Goal: Information Seeking & Learning: Check status

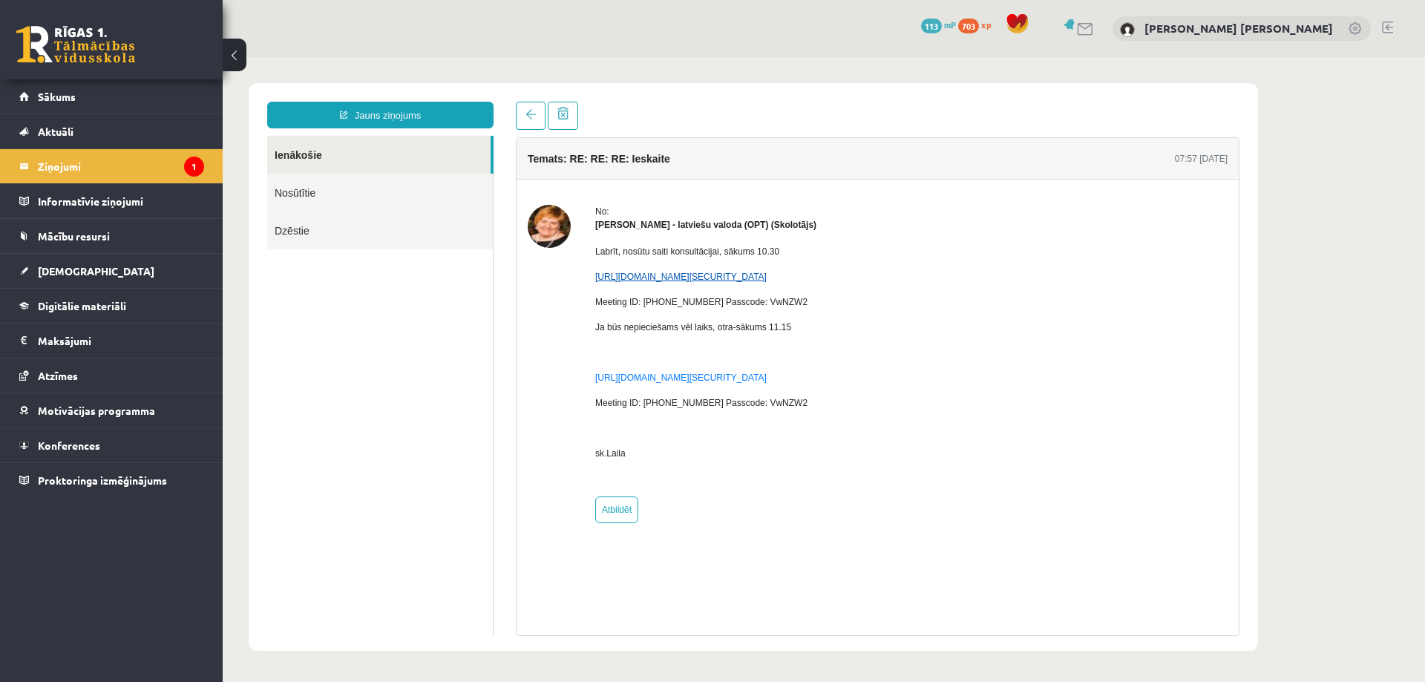
click at [708, 277] on link "[URL][DOMAIN_NAME][SECURITY_DATA]" at bounding box center [680, 277] width 171 height 10
click at [124, 159] on legend "Ziņojumi 1" at bounding box center [121, 166] width 166 height 34
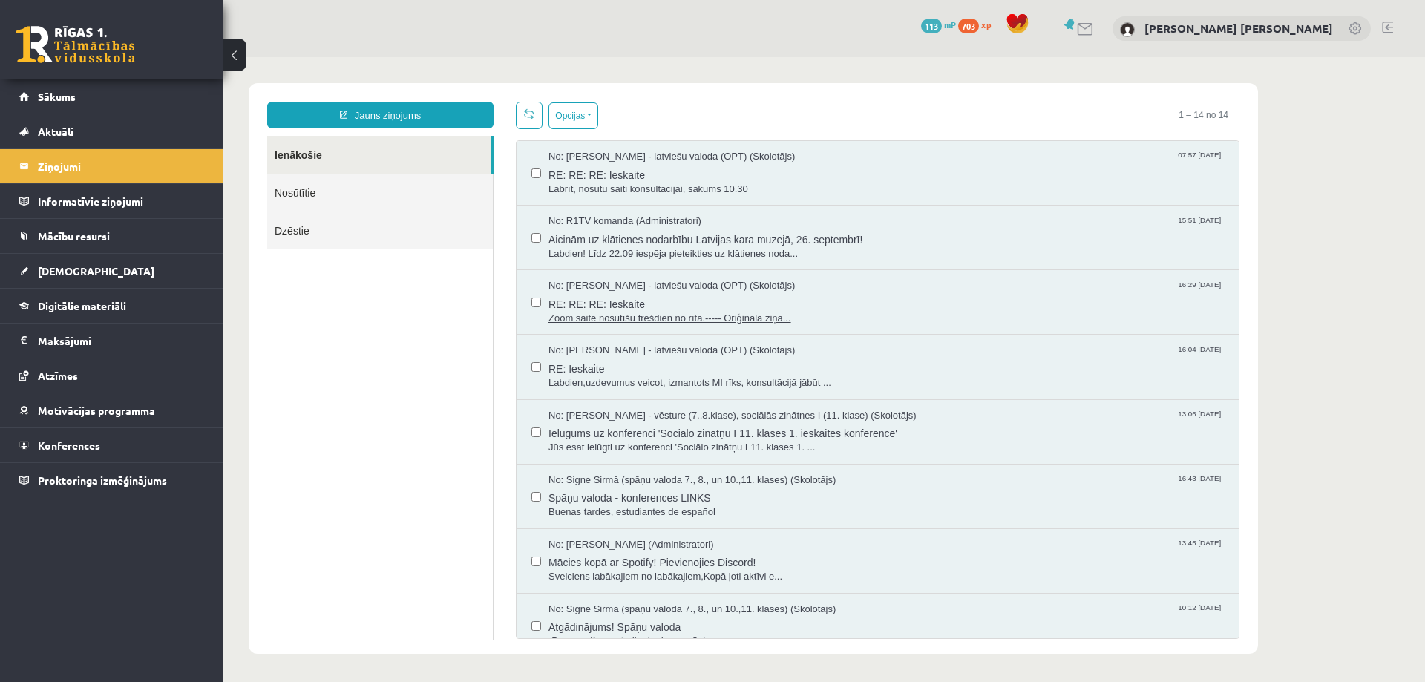
click at [589, 304] on span "RE: RE: RE: Ieskaite" at bounding box center [885, 302] width 675 height 19
click at [598, 430] on span "Ielūgums uz konferenci 'Sociālo zinātņu I 11. klases 1. ieskaites konference'" at bounding box center [885, 431] width 675 height 19
click at [575, 368] on span "RE: Ieskaite" at bounding box center [885, 367] width 675 height 19
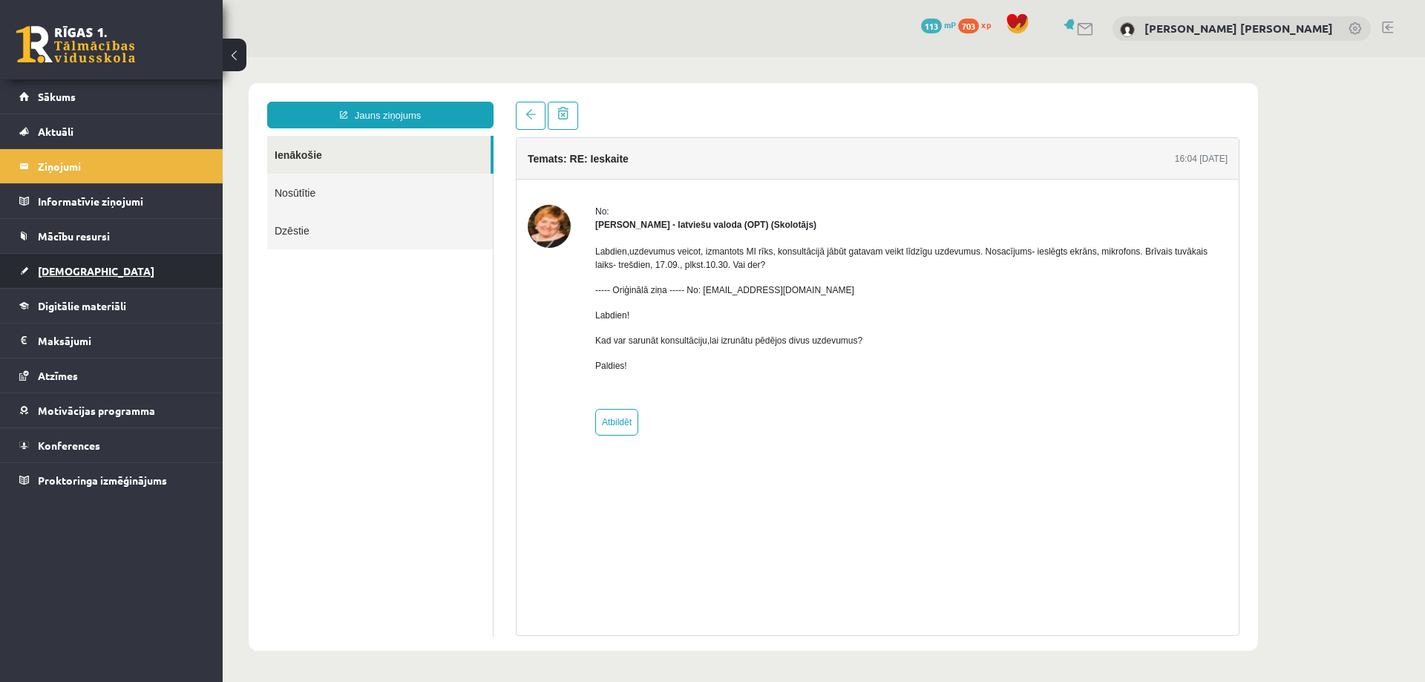
click at [64, 268] on span "[DEMOGRAPHIC_DATA]" at bounding box center [96, 270] width 116 height 13
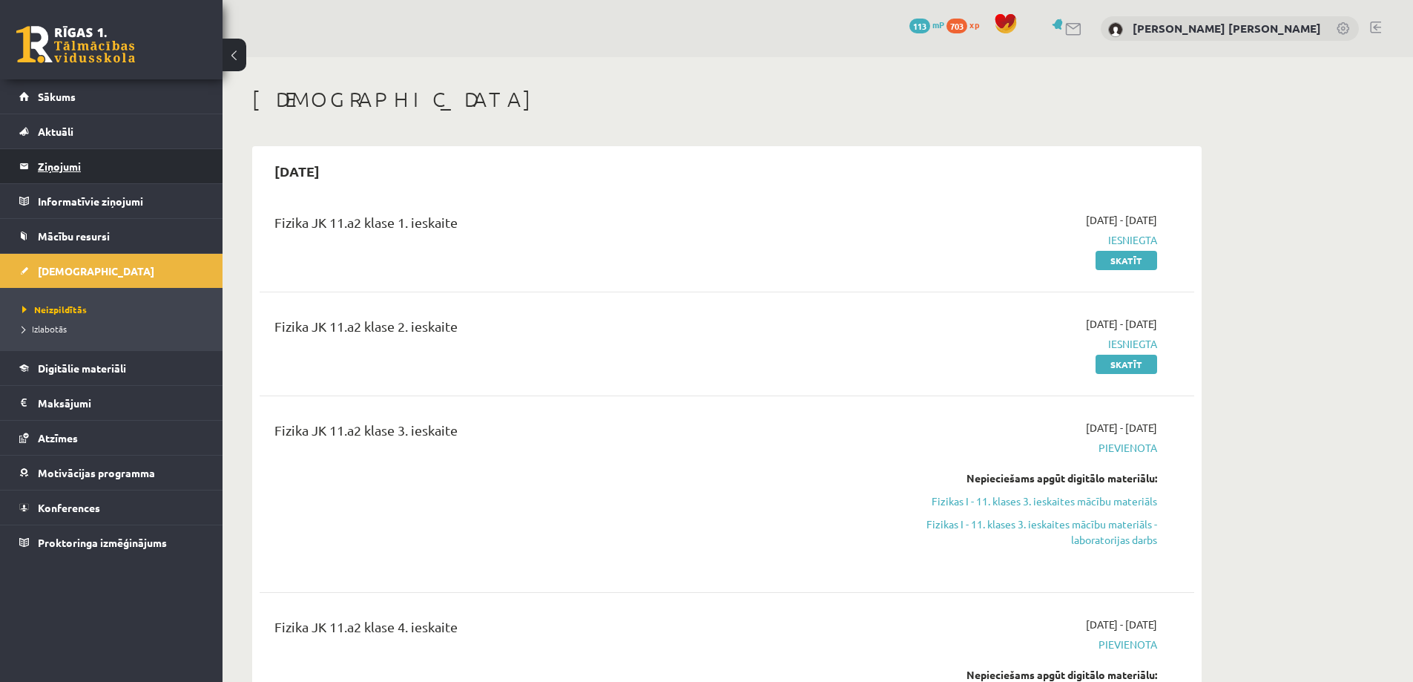
click at [87, 168] on legend "Ziņojumi 1" at bounding box center [121, 166] width 166 height 34
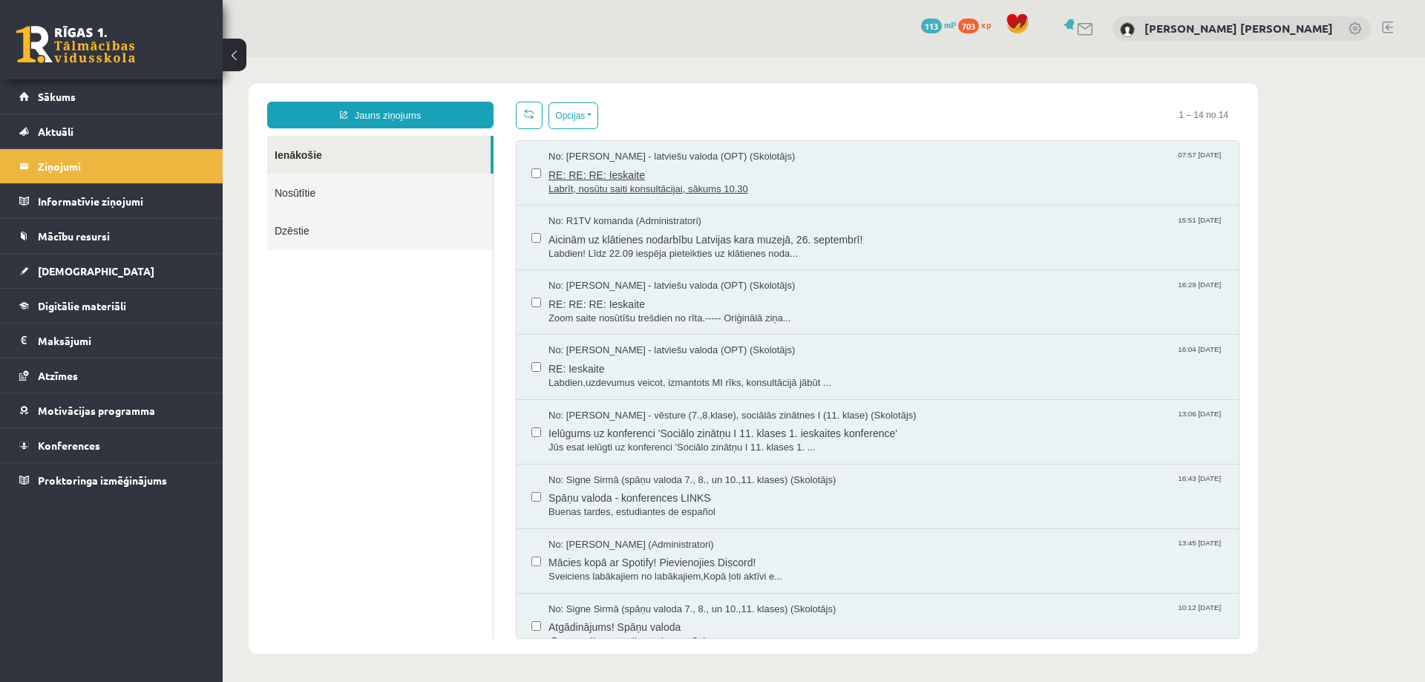
click at [651, 177] on span "RE: RE: RE: Ieskaite" at bounding box center [885, 173] width 675 height 19
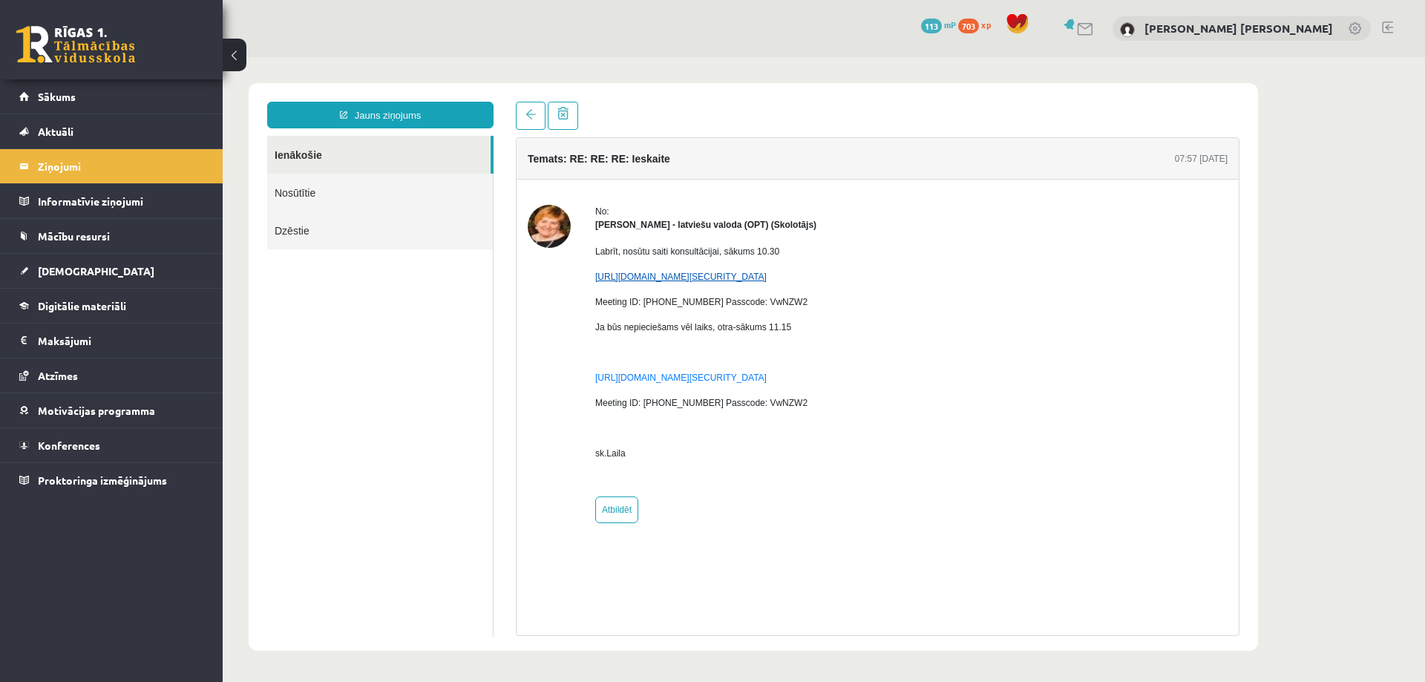
click at [677, 280] on link "https://us05web.zoom.us/j/2359371457?pwd=VWFLNDhzODFGZVBjUHM3MEZsS0tpUT09&omn=8…" at bounding box center [680, 277] width 171 height 10
click at [104, 276] on link "[DEMOGRAPHIC_DATA]" at bounding box center [111, 271] width 185 height 34
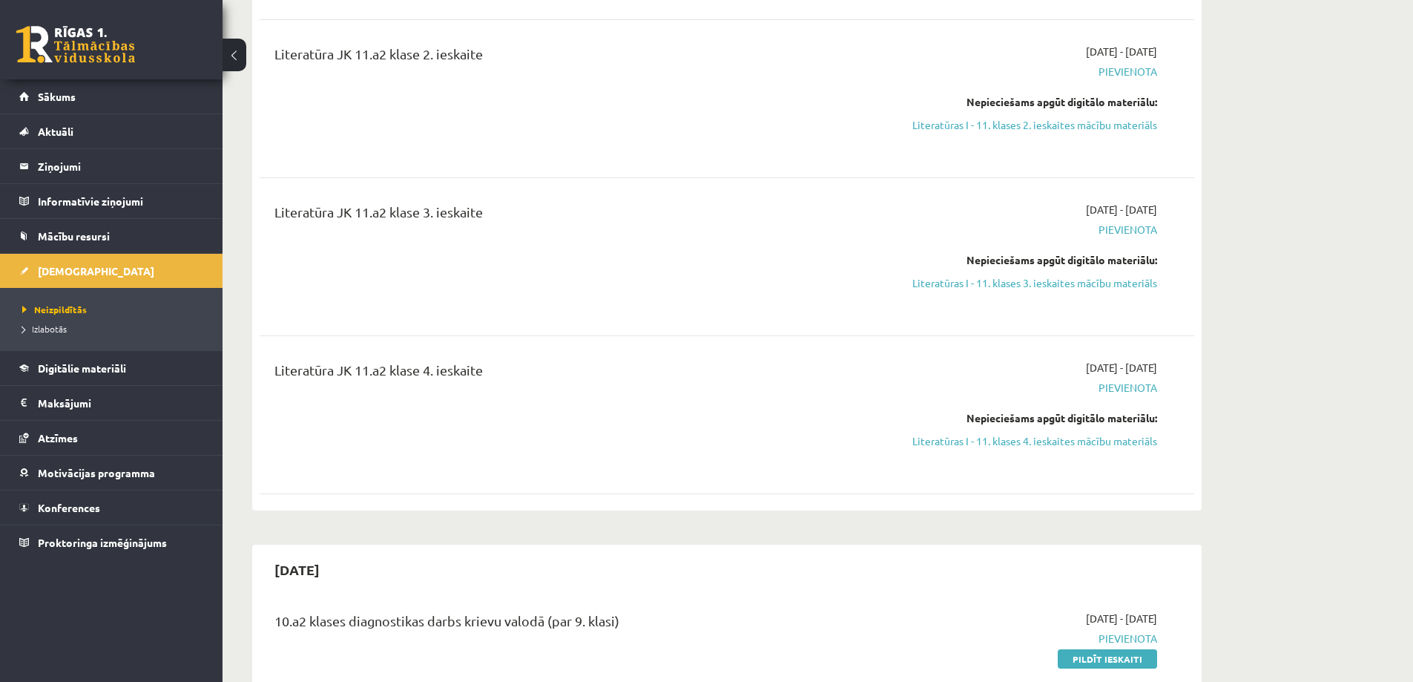
scroll to position [2003, 0]
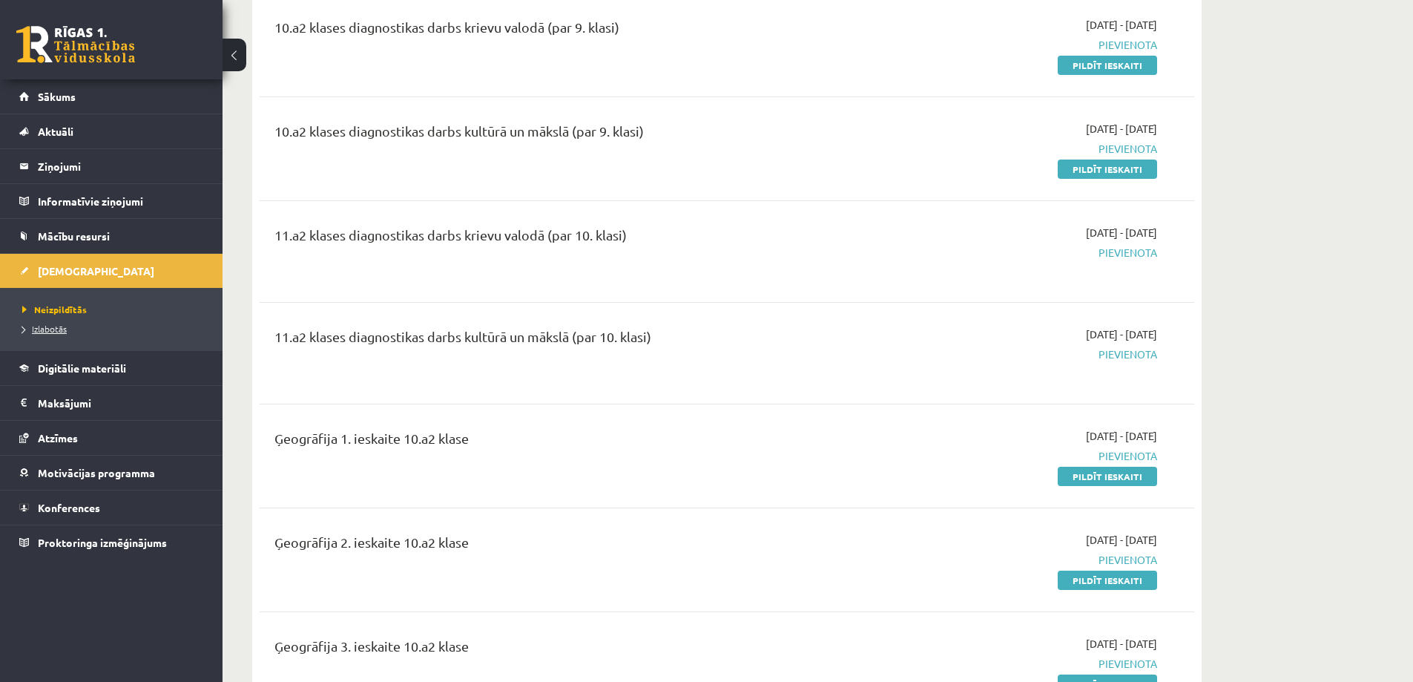
click at [27, 327] on span "Izlabotās" at bounding box center [44, 329] width 45 height 12
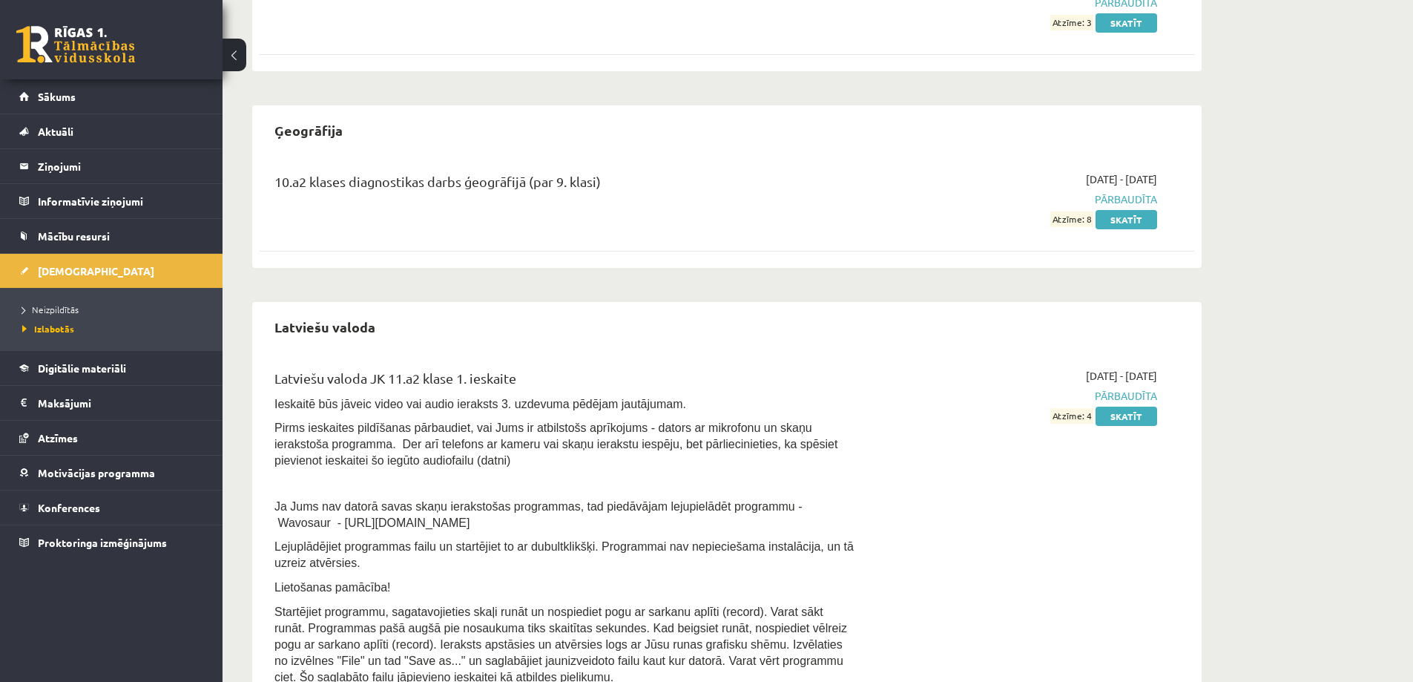
scroll to position [594, 0]
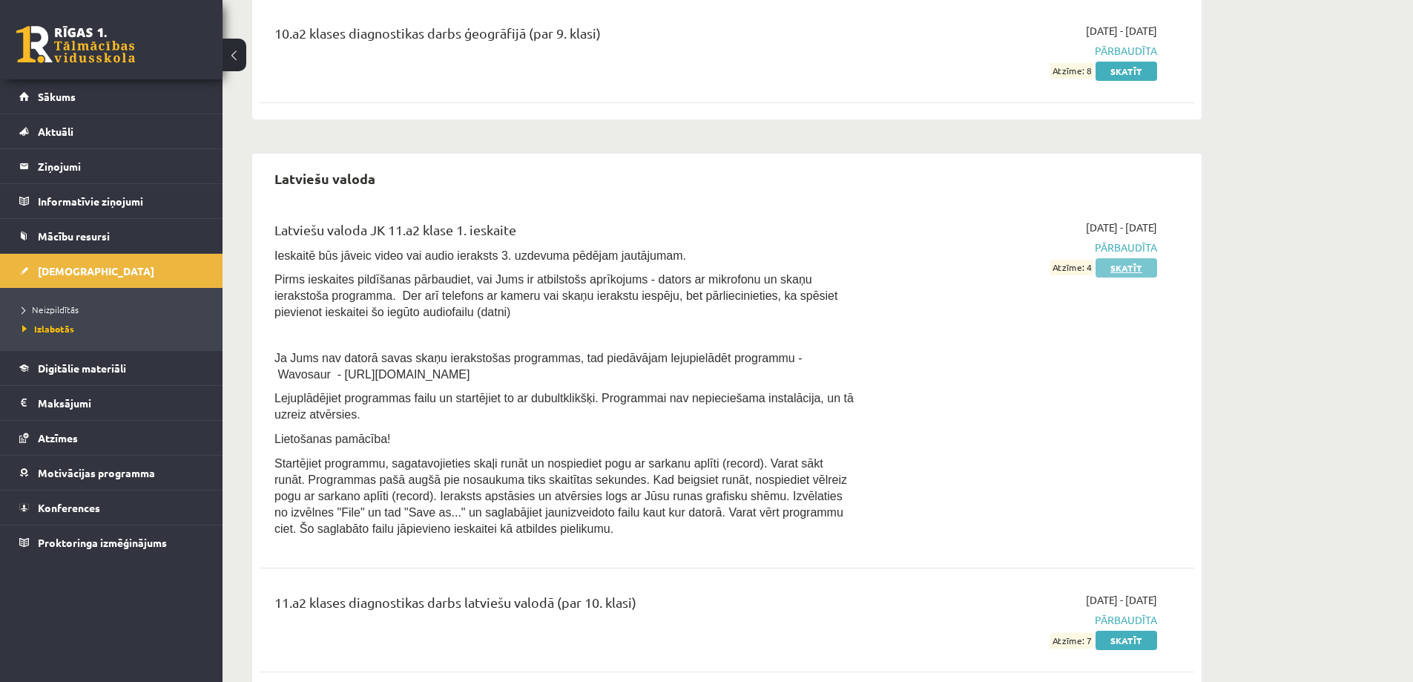
click at [1129, 267] on link "Skatīt" at bounding box center [1127, 267] width 62 height 19
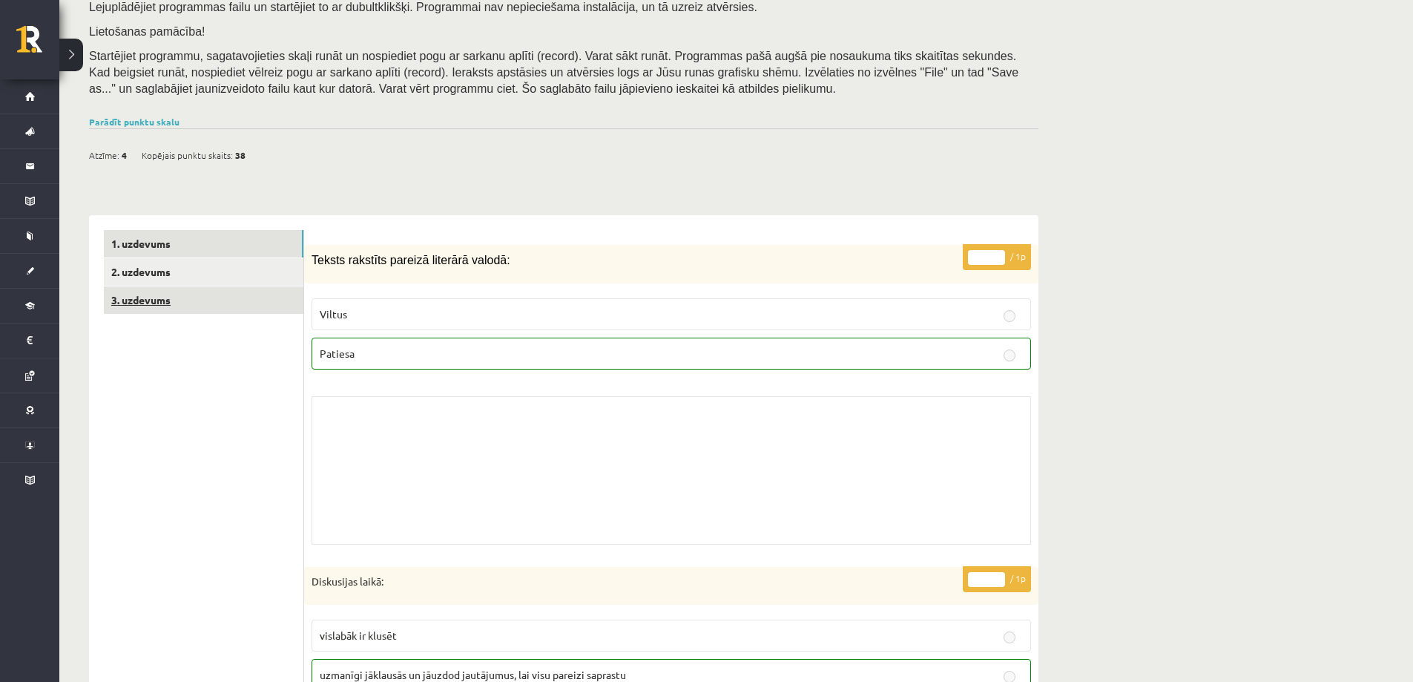
click at [213, 300] on link "3. uzdevums" at bounding box center [204, 299] width 200 height 27
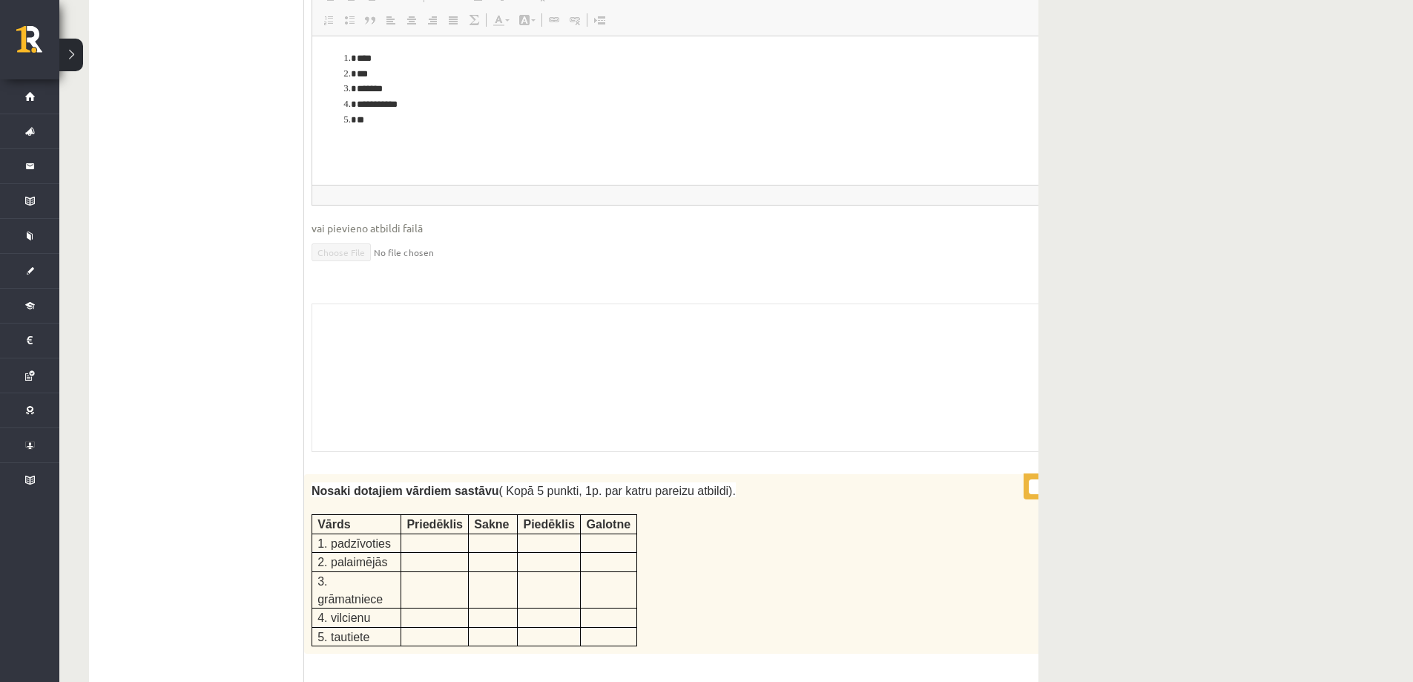
scroll to position [2705, 0]
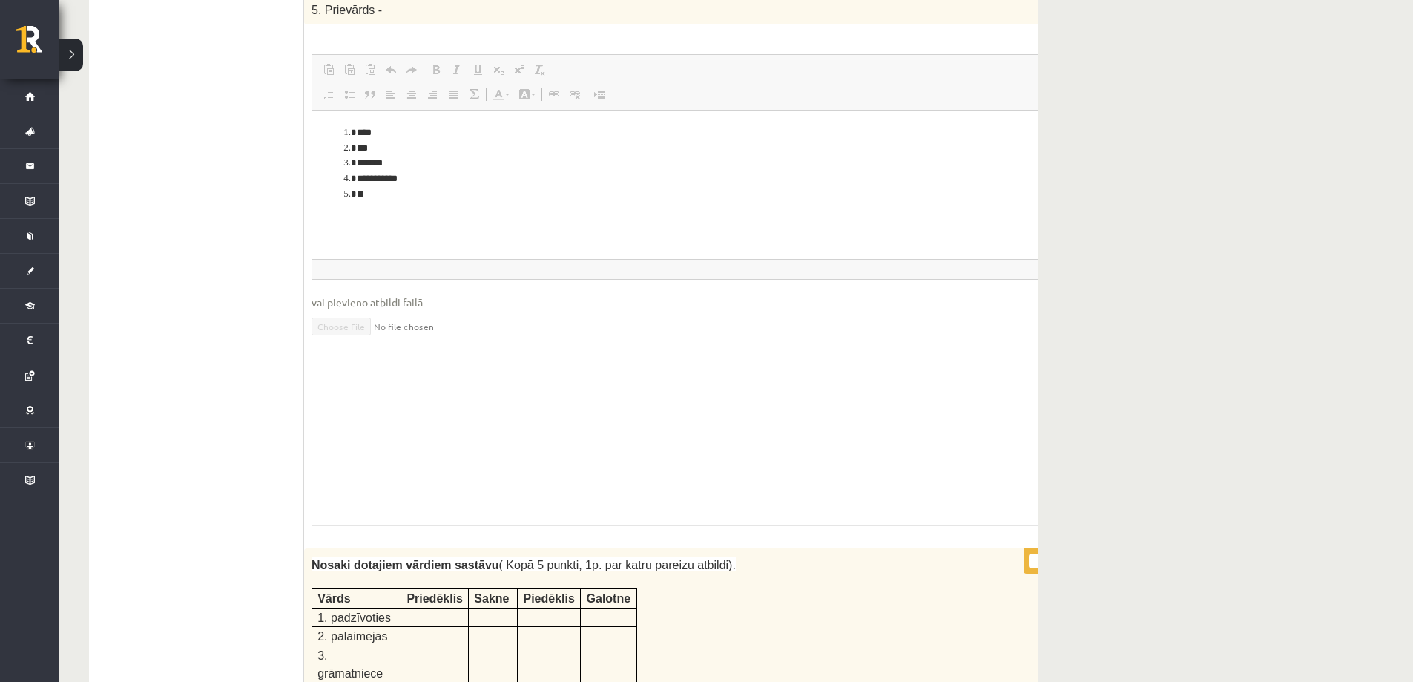
click at [1002, 580] on div "Nosaki dotajiem vārdiem sastāvu ( Kopā 5 punkti, 1p. par katru pareizu atbildi)…" at bounding box center [701, 638] width 795 height 180
click at [1042, 586] on div "Latviešu valoda JK 11.a2 klase 1. ieskaite , [PERSON_NAME] [PERSON_NAME] (11.a2…" at bounding box center [563, 636] width 1009 height 6569
click at [1040, 584] on div "Latviešu valoda JK 11.a2 klase 1. ieskaite , [PERSON_NAME] [PERSON_NAME] (11.a2…" at bounding box center [563, 636] width 1009 height 6569
click at [1038, 583] on div "Nosaki dotajiem vārdiem sastāvu ( Kopā 5 punkti, 1p. par katru pareizu atbildi)…" at bounding box center [701, 638] width 795 height 180
click at [1028, 574] on div "Nosaki dotajiem vārdiem sastāvu ( Kopā 5 punkti, 1p. par katru pareizu atbildi)…" at bounding box center [701, 638] width 795 height 180
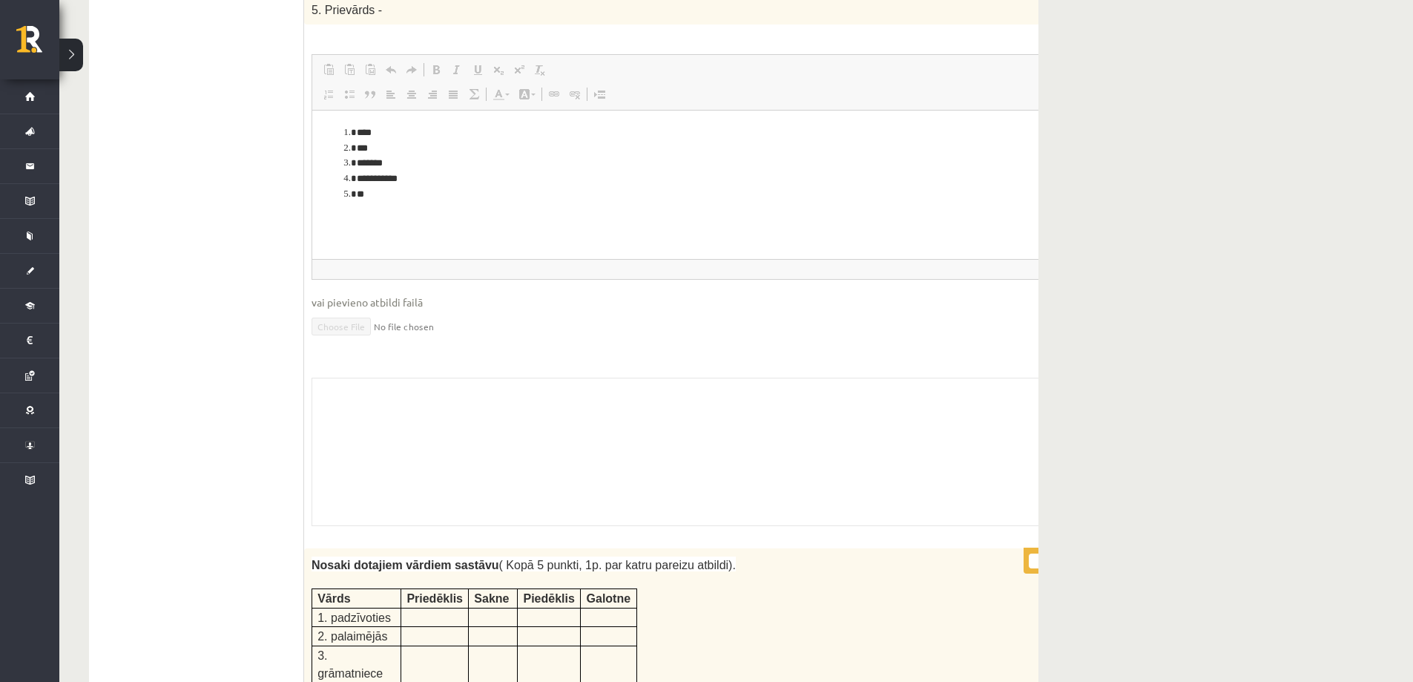
click at [1034, 548] on p "* / 5p" at bounding box center [1058, 561] width 68 height 26
click at [1037, 548] on p "* / 5p" at bounding box center [1058, 561] width 68 height 26
click at [1040, 536] on div "Latviešu valoda JK 11.a2 klase 1. ieskaite , [PERSON_NAME] [PERSON_NAME] (11.a2…" at bounding box center [563, 636] width 1009 height 6569
click at [1037, 548] on p "* / 5p" at bounding box center [1058, 561] width 68 height 26
click at [1026, 548] on p "* / 5p" at bounding box center [1058, 561] width 68 height 26
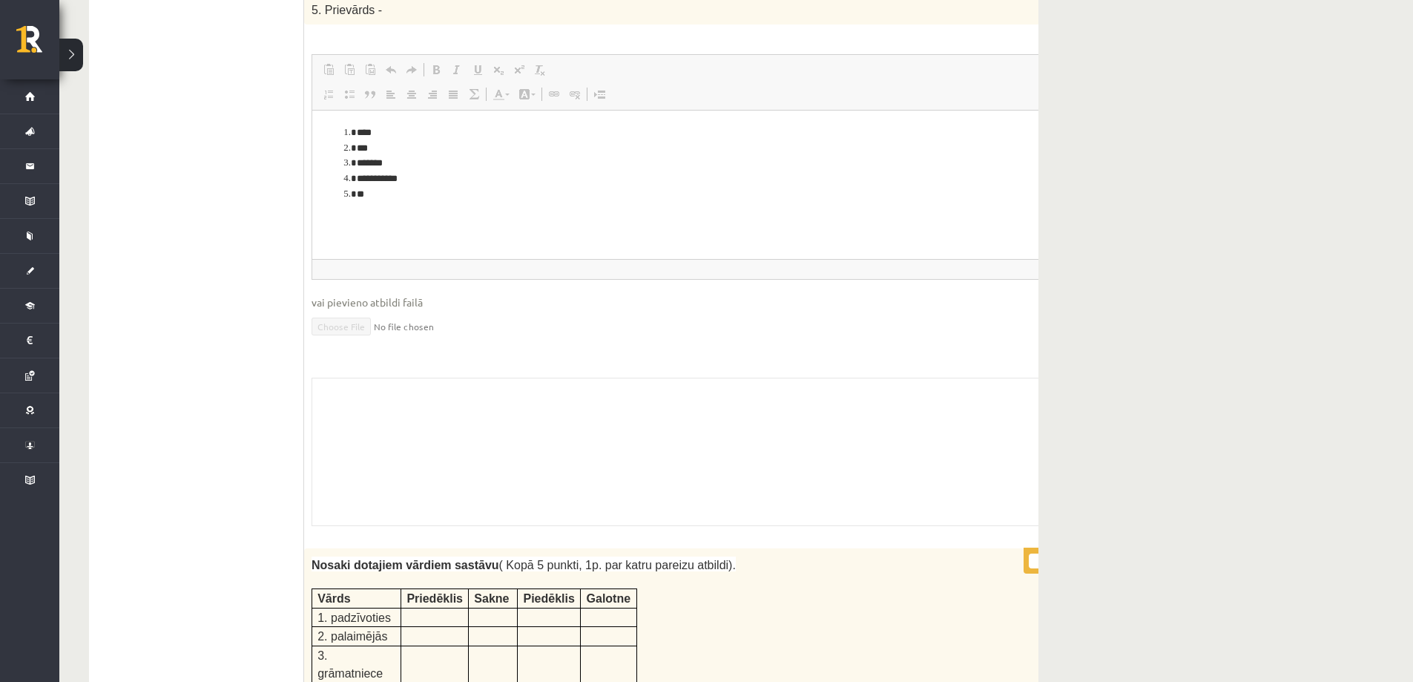
click at [1026, 548] on p "* / 5p" at bounding box center [1058, 561] width 68 height 26
click at [962, 602] on div "Nosaki dotajiem vārdiem sastāvu ( Kopā 5 punkti, 1p. par katru pareizu atbildi)…" at bounding box center [701, 638] width 795 height 180
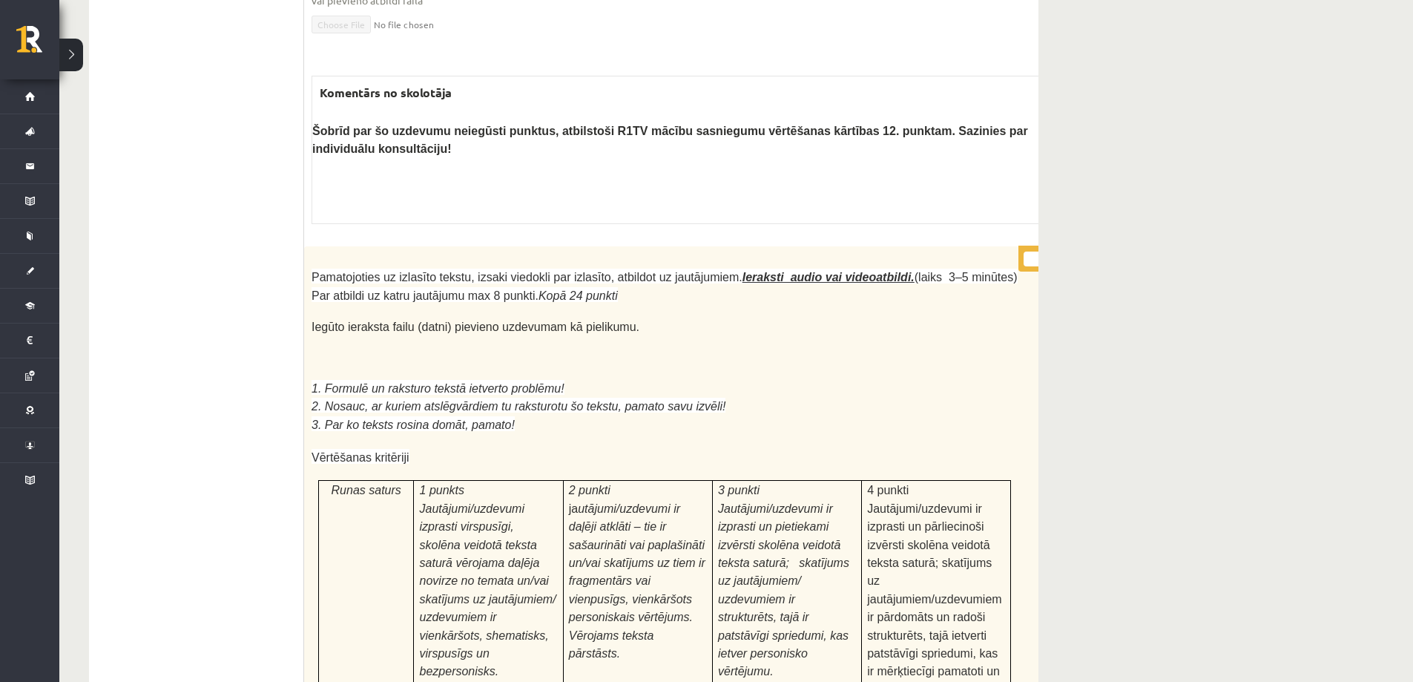
scroll to position [4709, 0]
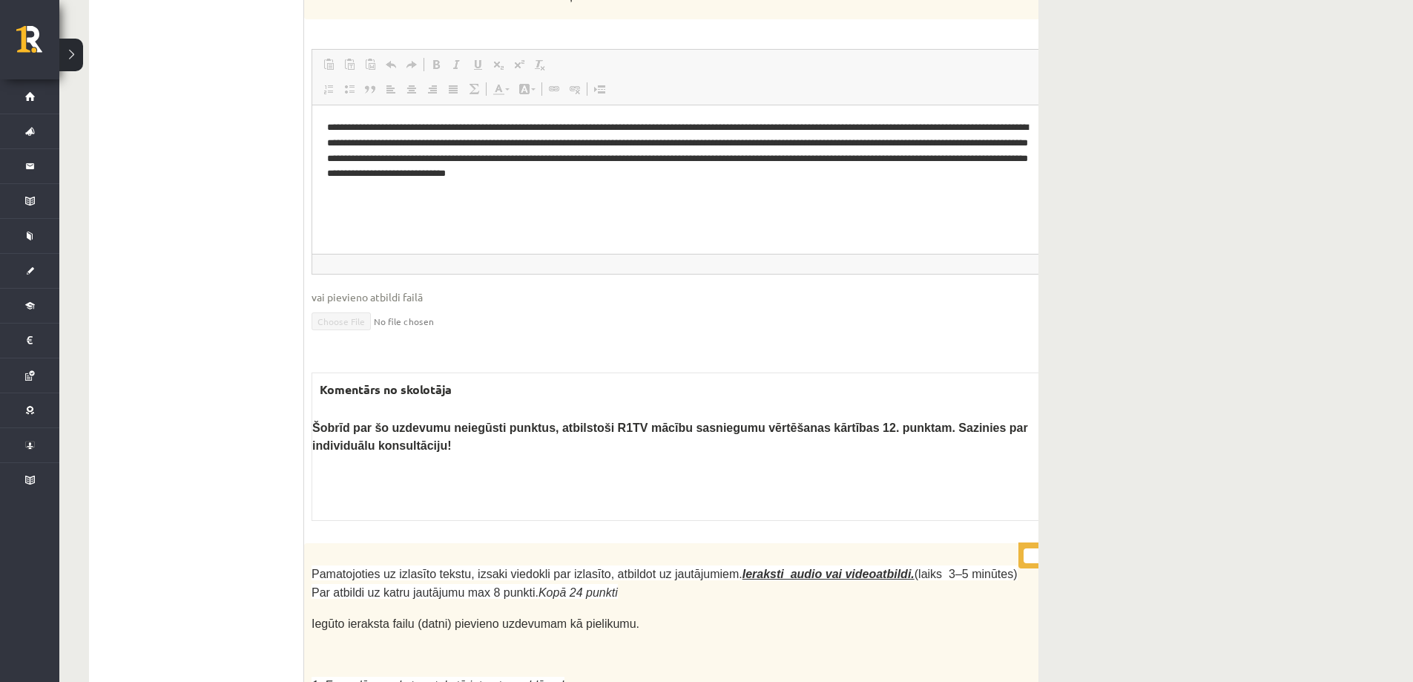
click at [815, 392] on div "Komentārs no skolotāja Šobrīd par šo uzdevumu neiegūsti punktus, atbilstoši R1T…" at bounding box center [702, 446] width 781 height 148
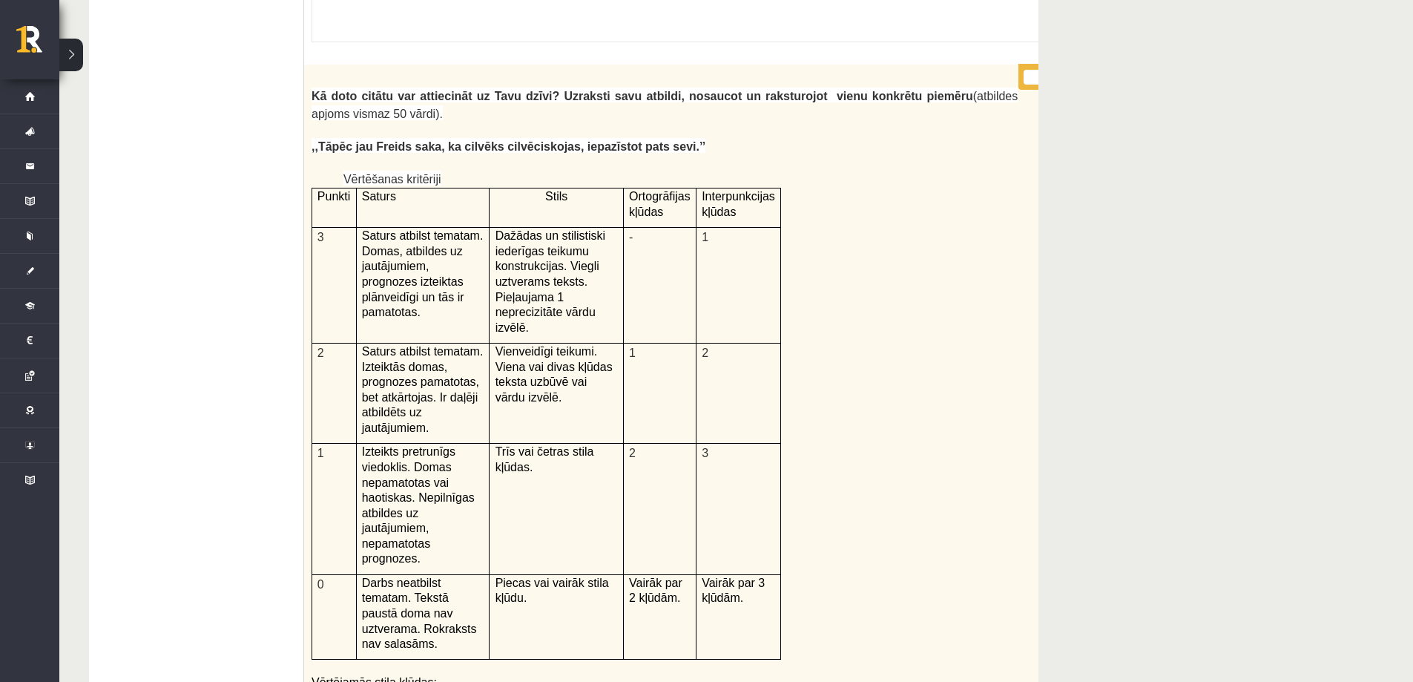
scroll to position [3818, 0]
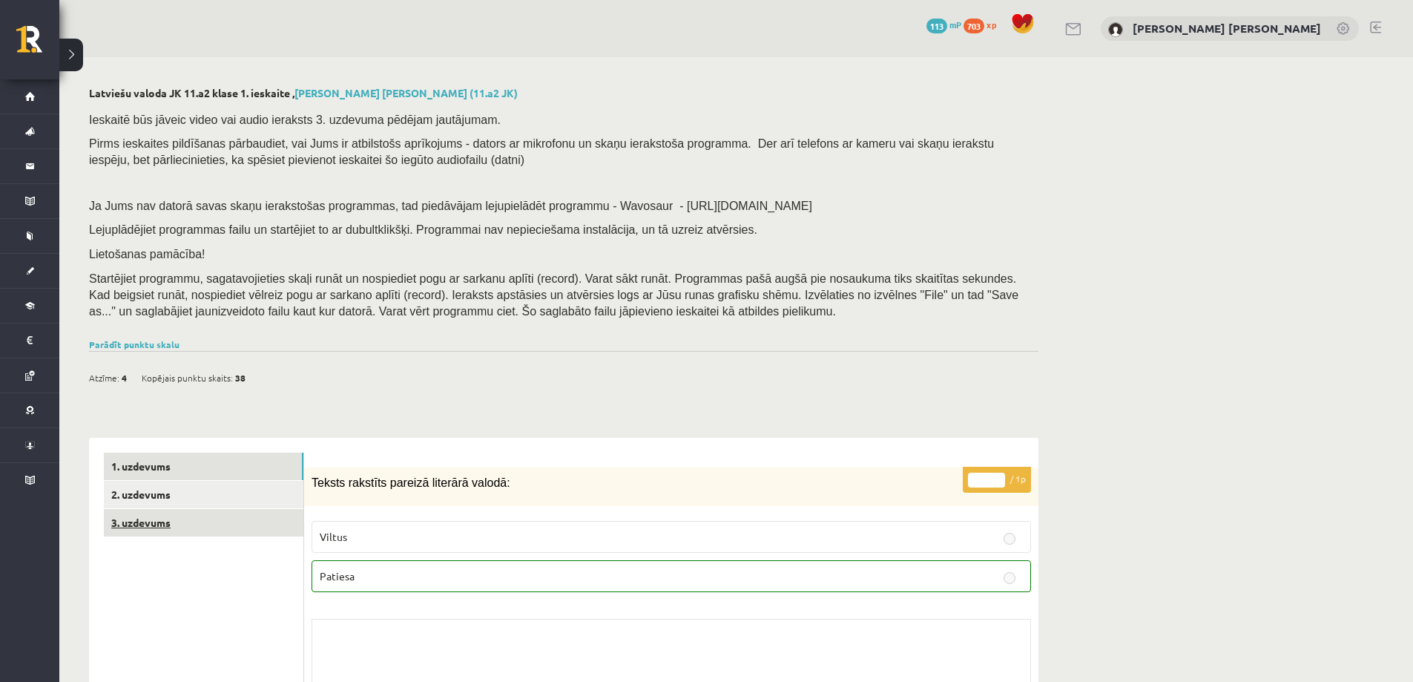
click at [180, 523] on link "3. uzdevums" at bounding box center [204, 522] width 200 height 27
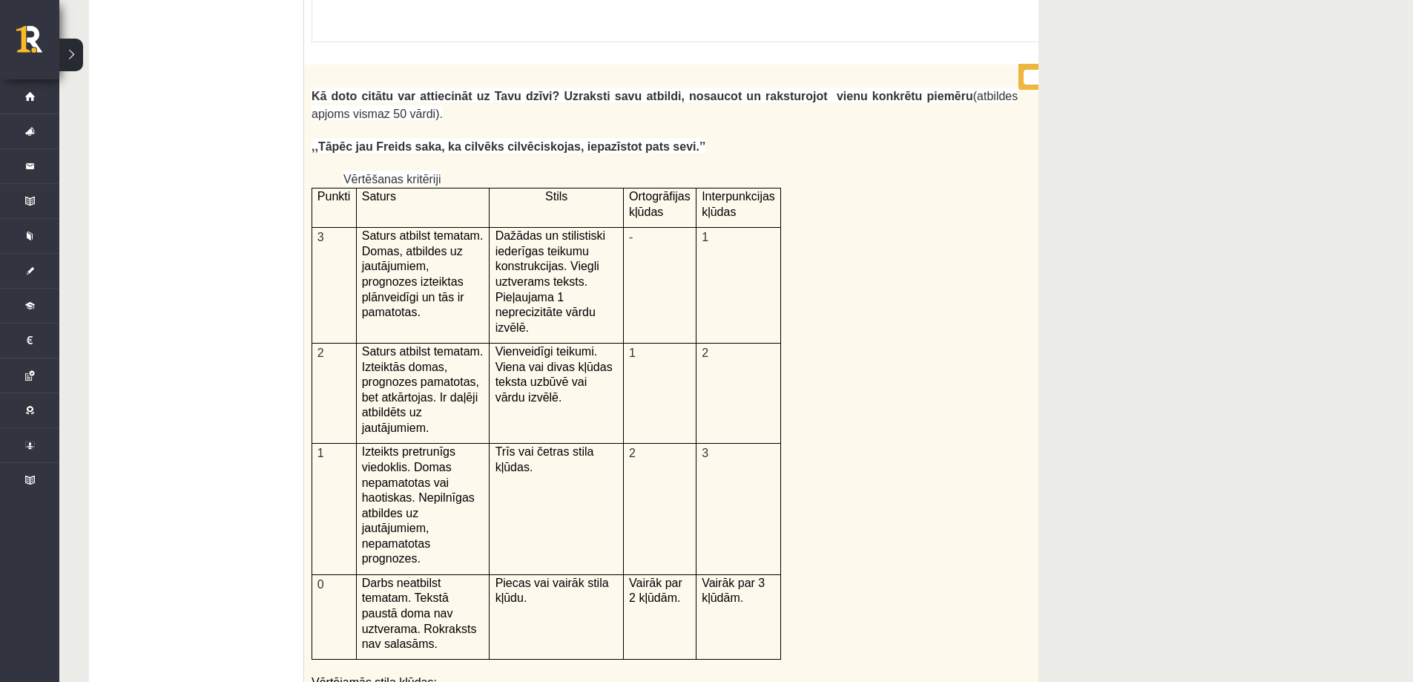
scroll to position [3818, 0]
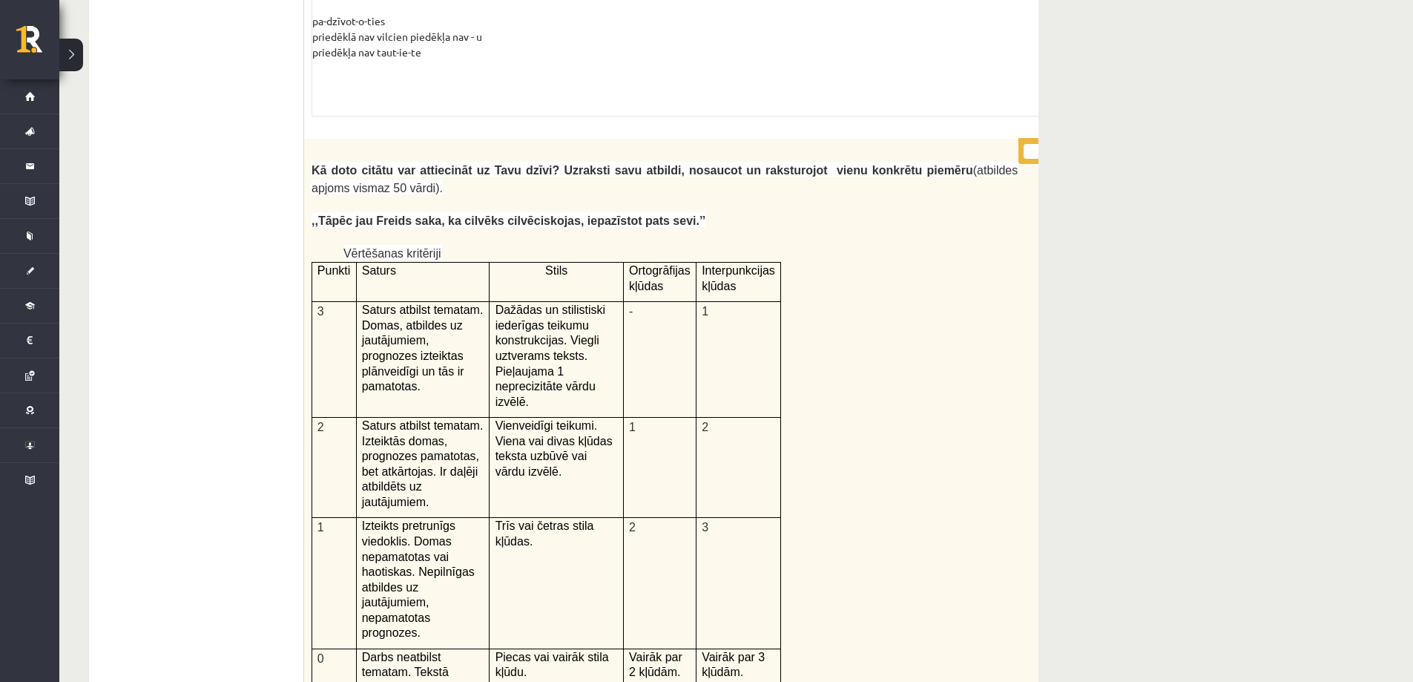
click at [736, 211] on p ",,Tāpēc jau Freids saka, ka cilvēks cilvēciskojas, iepazīstot pats sevi.’’" at bounding box center [665, 220] width 706 height 18
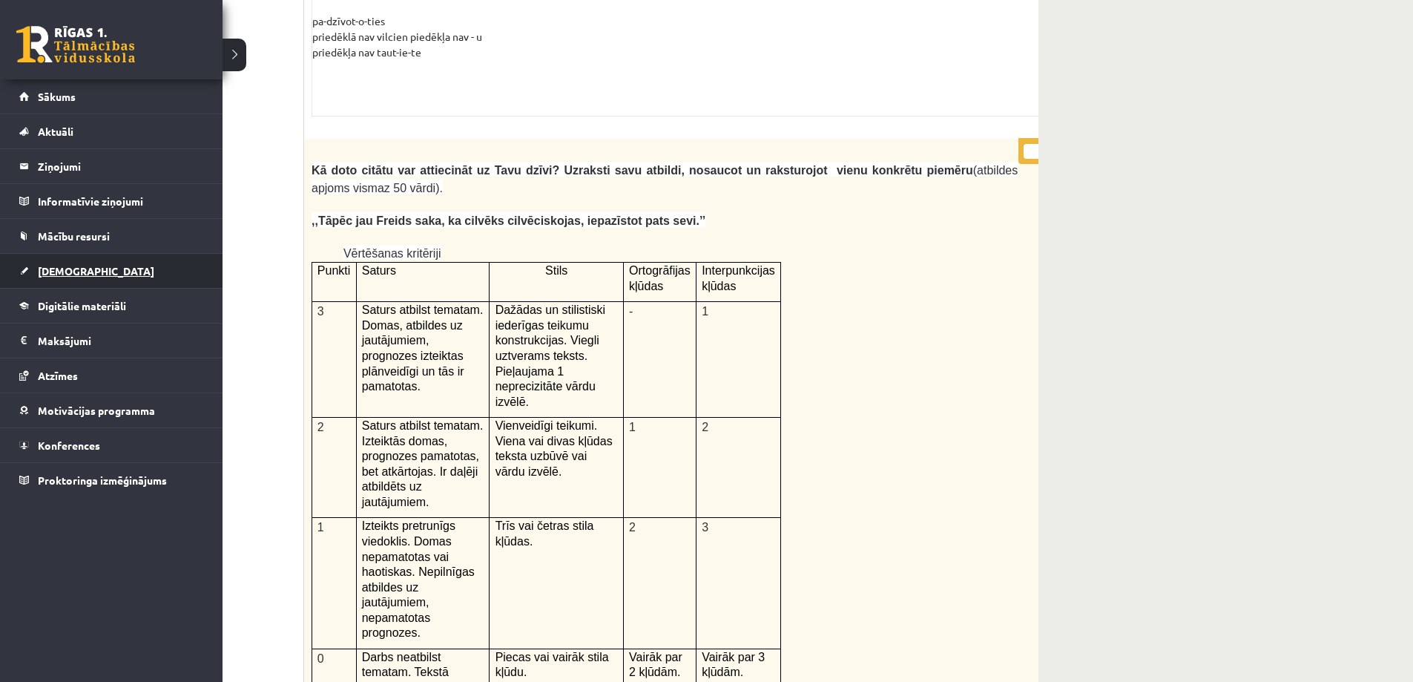
click at [57, 260] on link "[DEMOGRAPHIC_DATA]" at bounding box center [111, 271] width 185 height 34
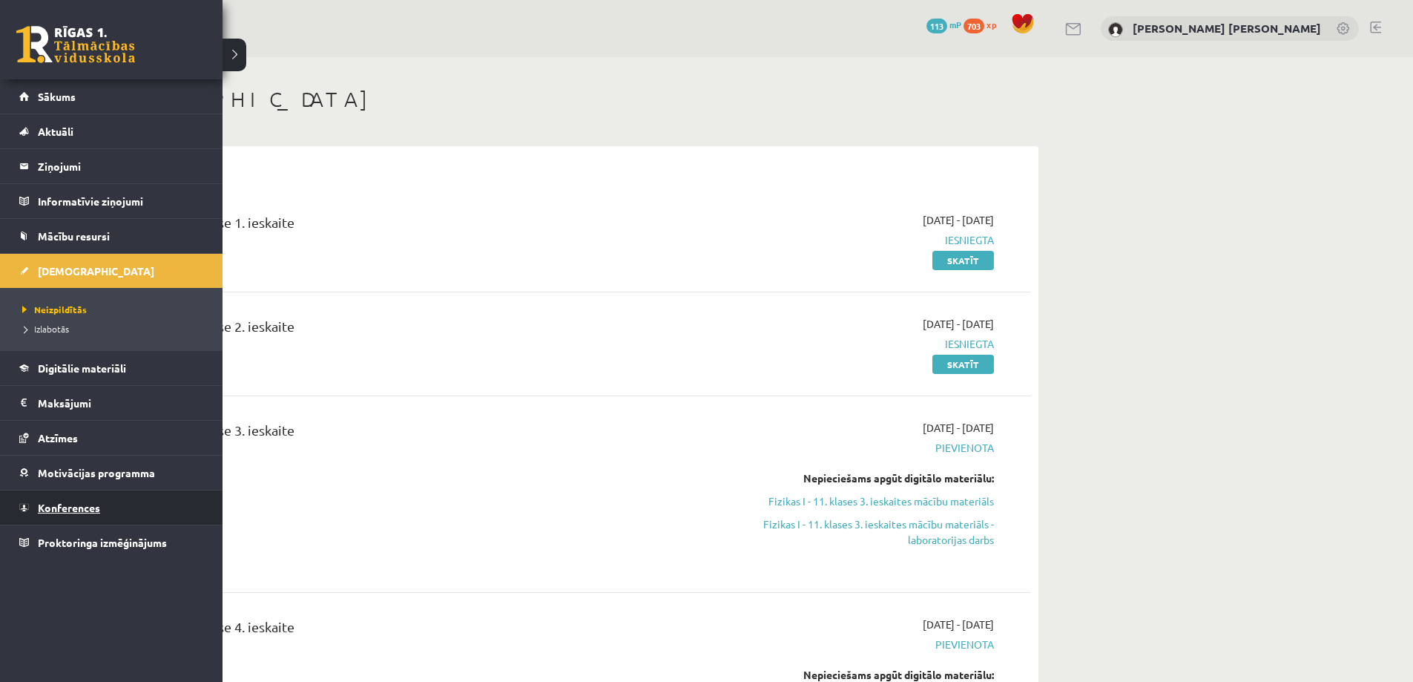
click at [73, 508] on span "Konferences" at bounding box center [69, 507] width 62 height 13
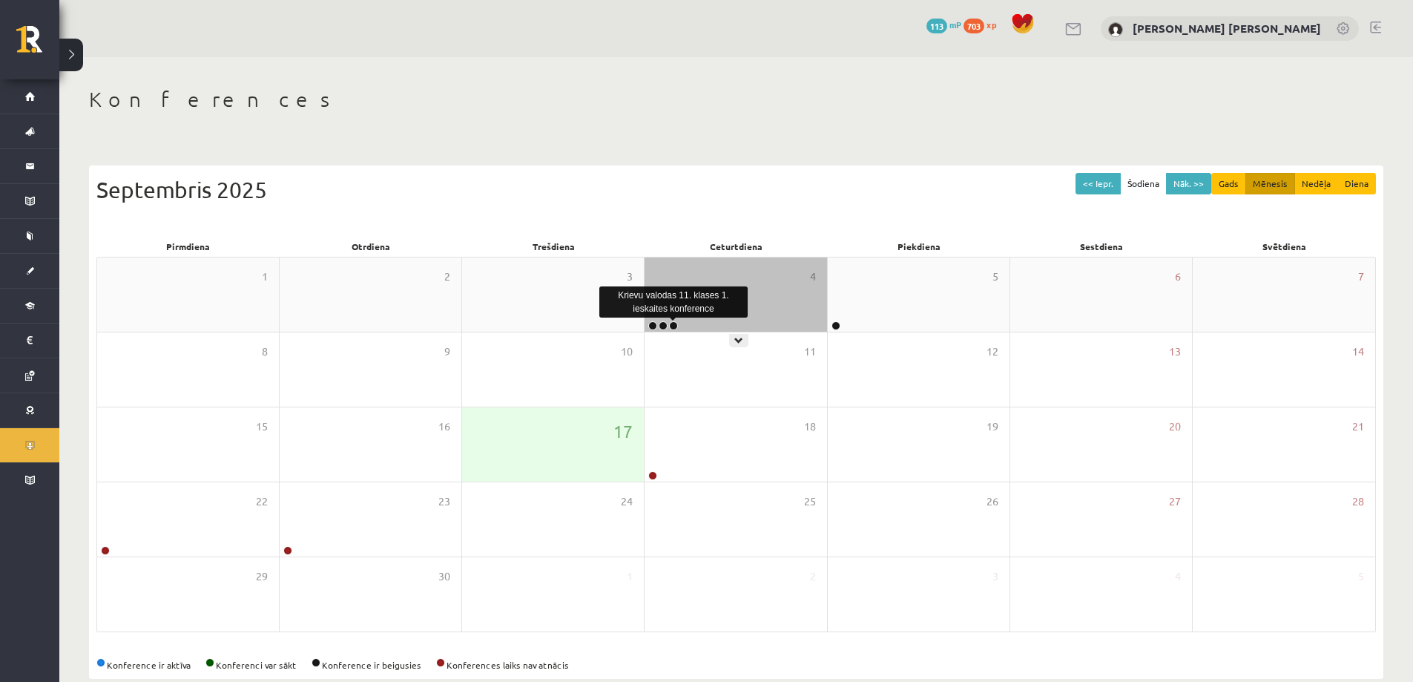
click at [672, 322] on link at bounding box center [673, 325] width 9 height 9
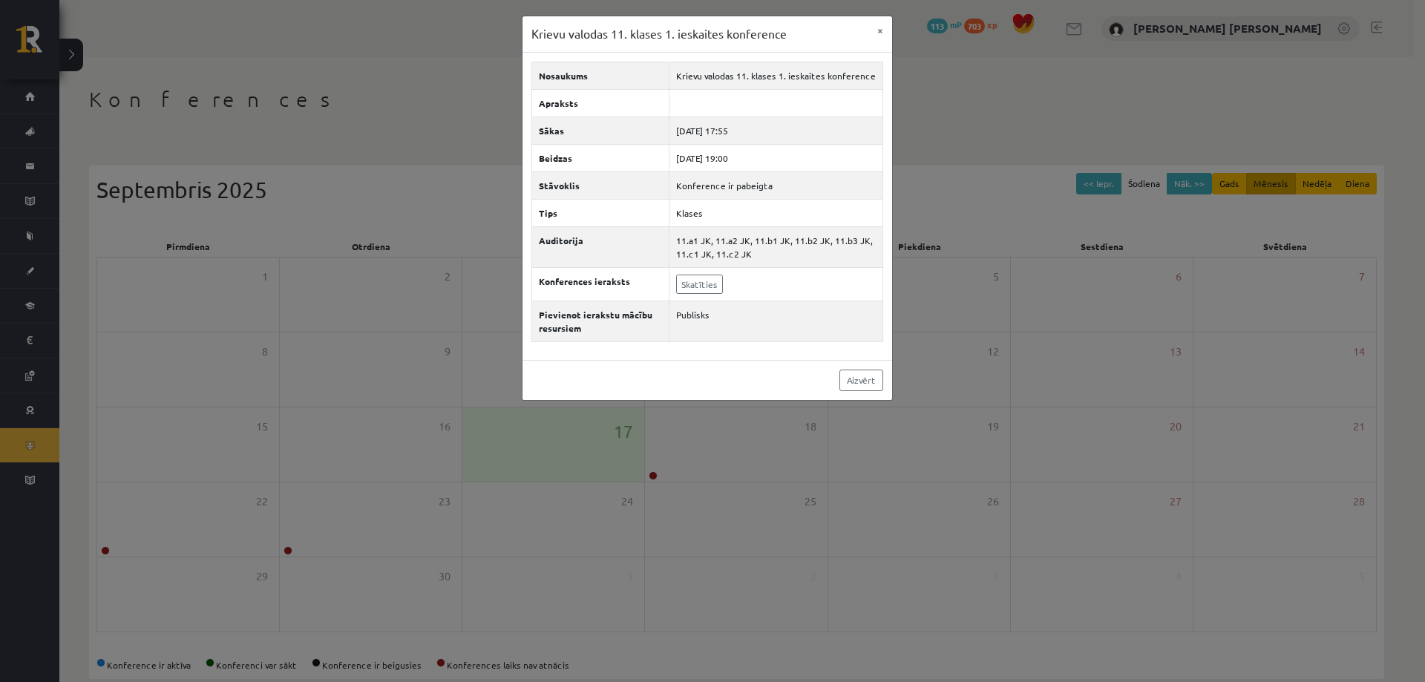
click at [753, 370] on div "Aizvērt" at bounding box center [707, 380] width 370 height 40
click at [884, 30] on button "×" at bounding box center [880, 30] width 24 height 28
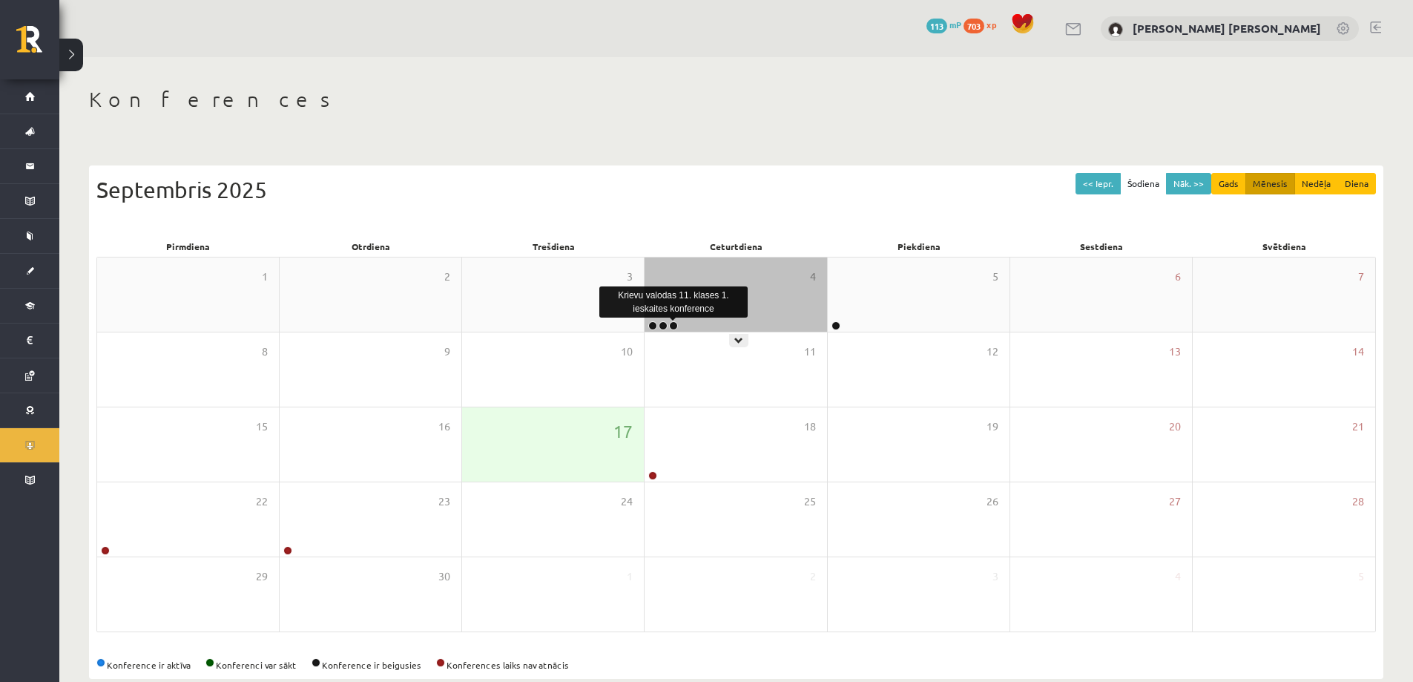
click at [671, 322] on link at bounding box center [673, 325] width 9 height 9
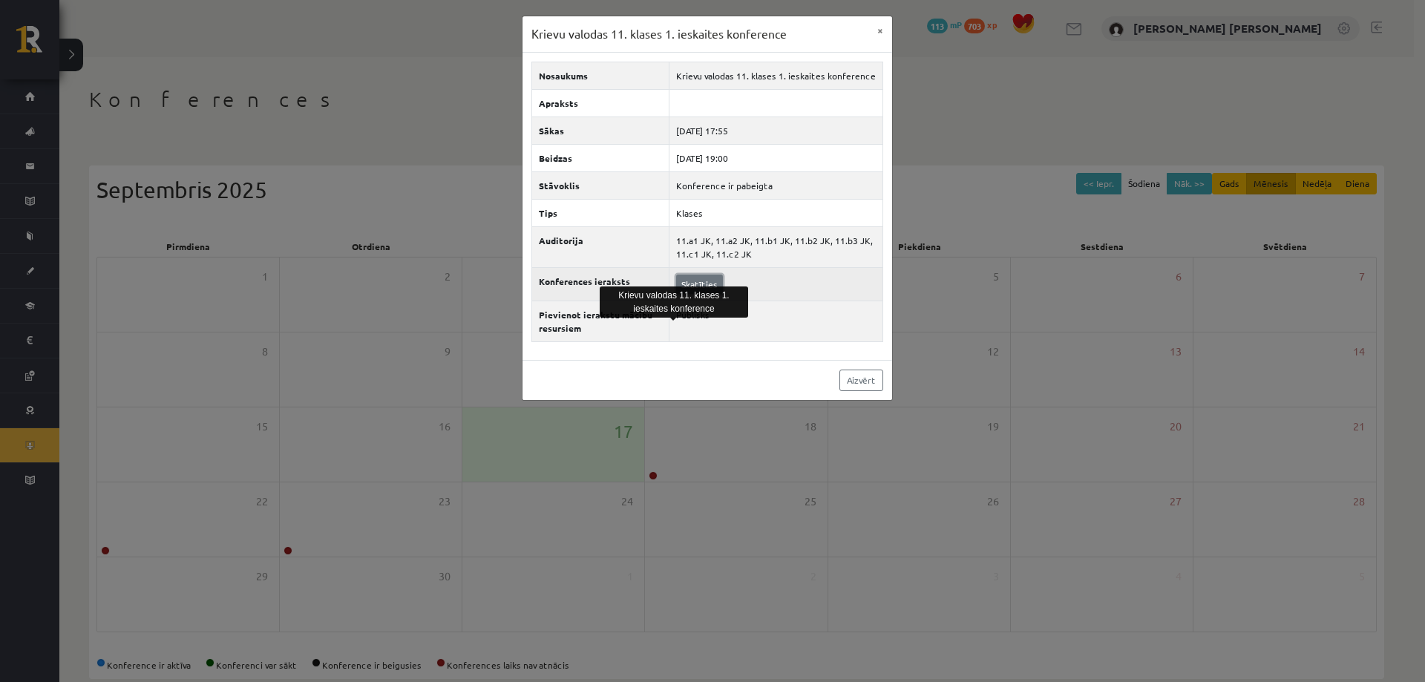
click at [706, 278] on link "Skatīties" at bounding box center [699, 284] width 47 height 19
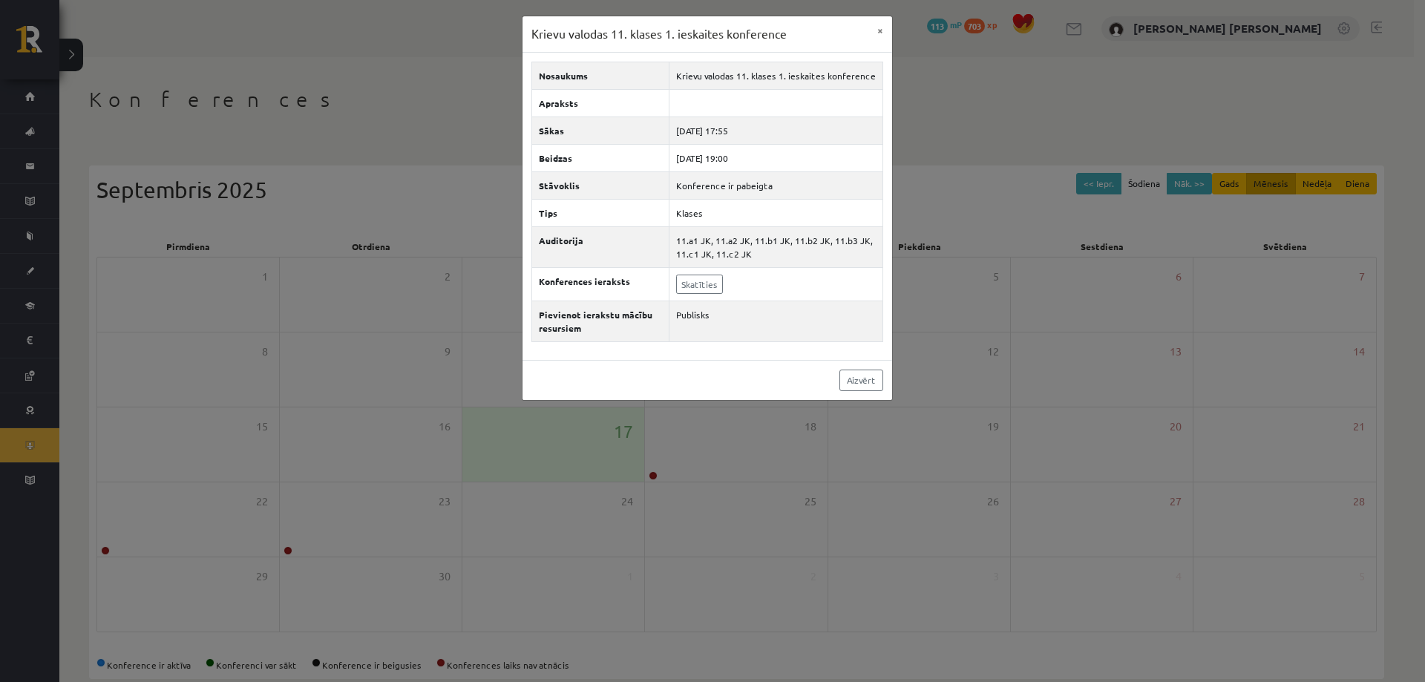
click at [346, 80] on div "Krievu valodas 11. klases 1. ieskaites konference × Nosaukums Krievu valodas 11…" at bounding box center [712, 341] width 1425 height 682
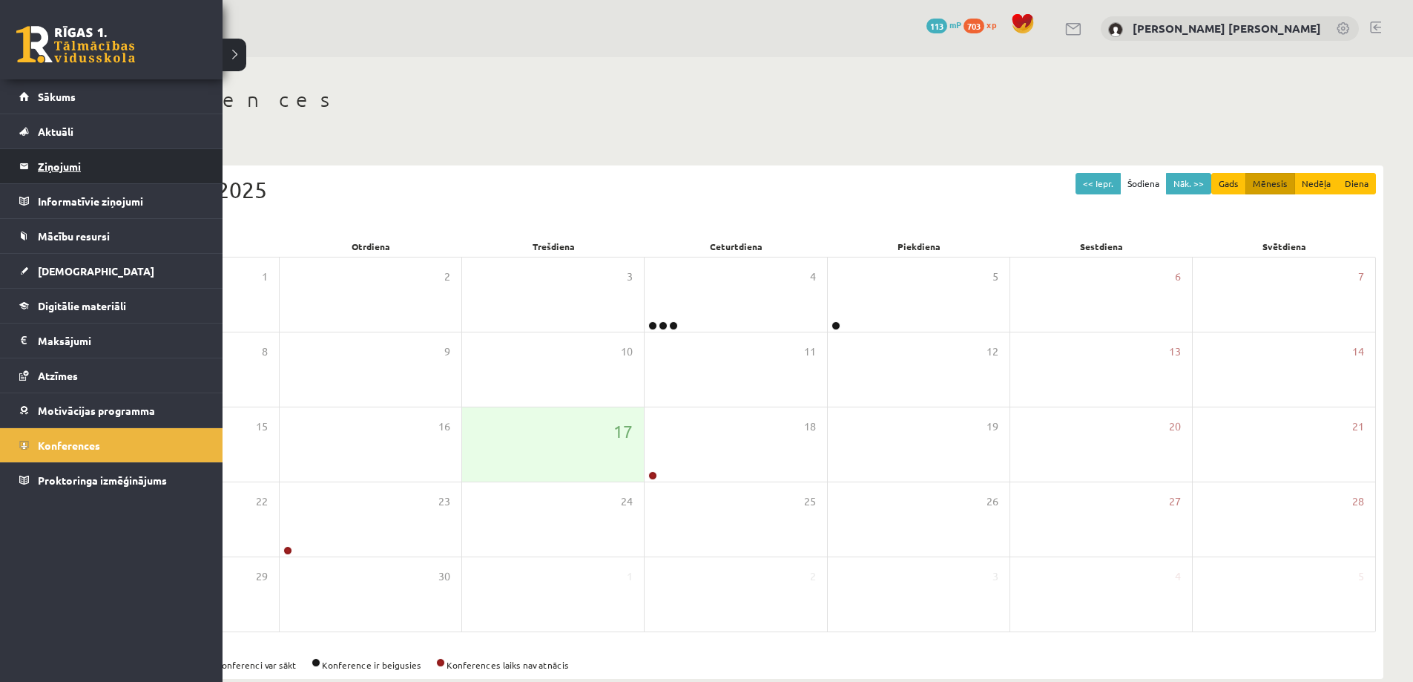
click at [64, 168] on legend "Ziņojumi 0" at bounding box center [121, 166] width 166 height 34
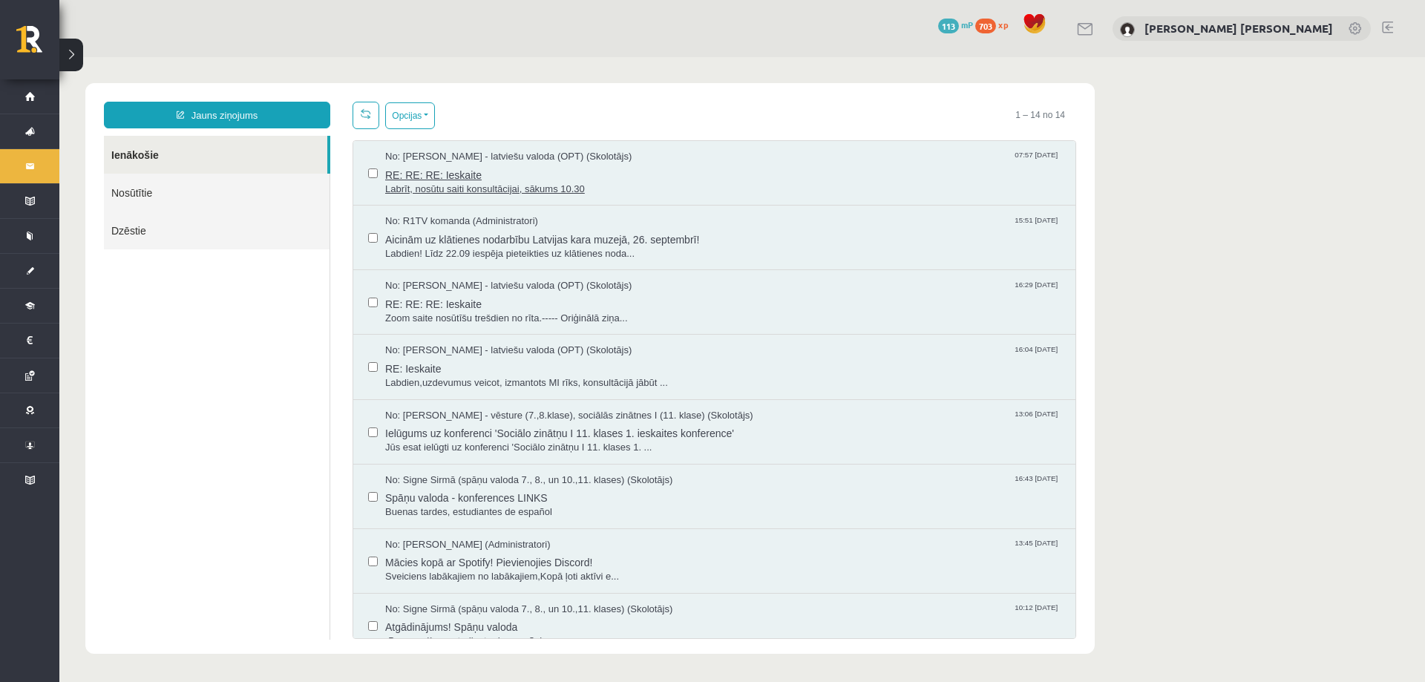
click at [580, 183] on span "Labrīt, nosūtu saiti konsultācijai, sākums 10.30" at bounding box center [722, 190] width 675 height 14
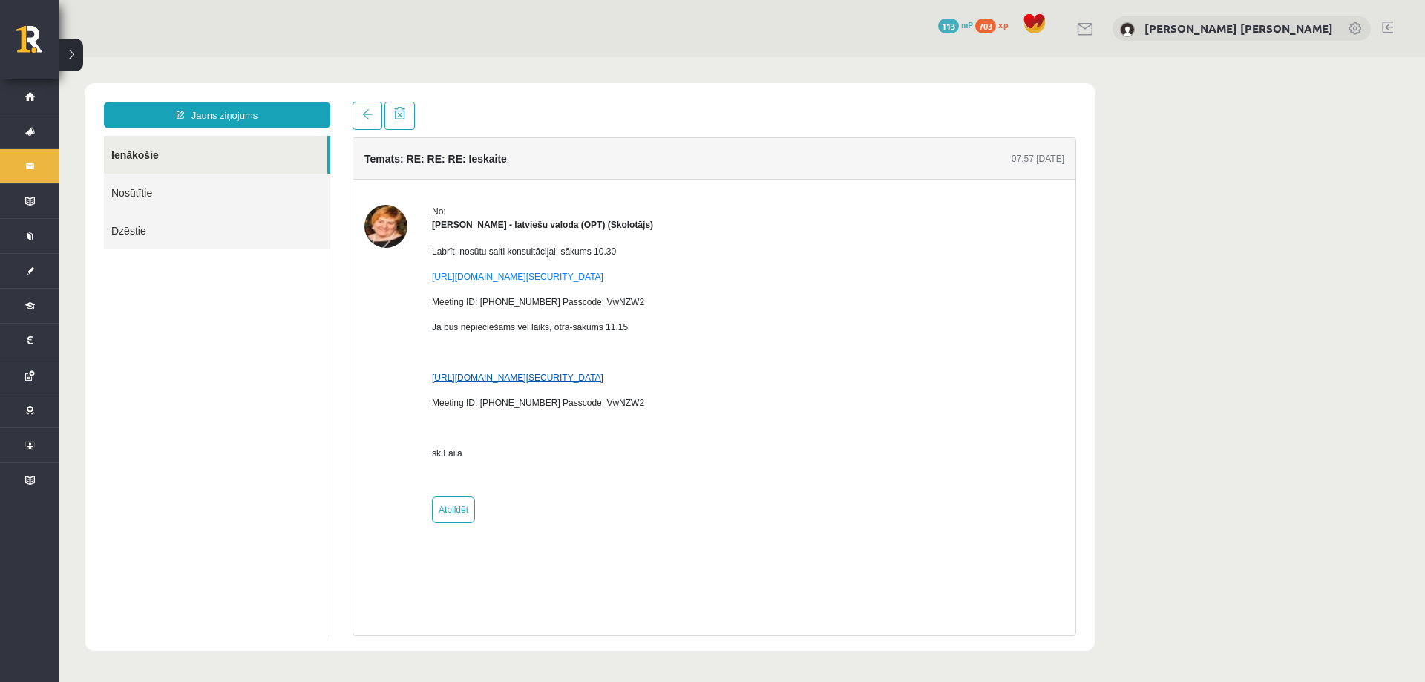
click at [502, 379] on link "https://us05web.zoom.us/j/2359371457?pwd=VWFLNDhzODFGZVBjUHM3MEZsS0tpUT09&omn=8…" at bounding box center [517, 377] width 171 height 10
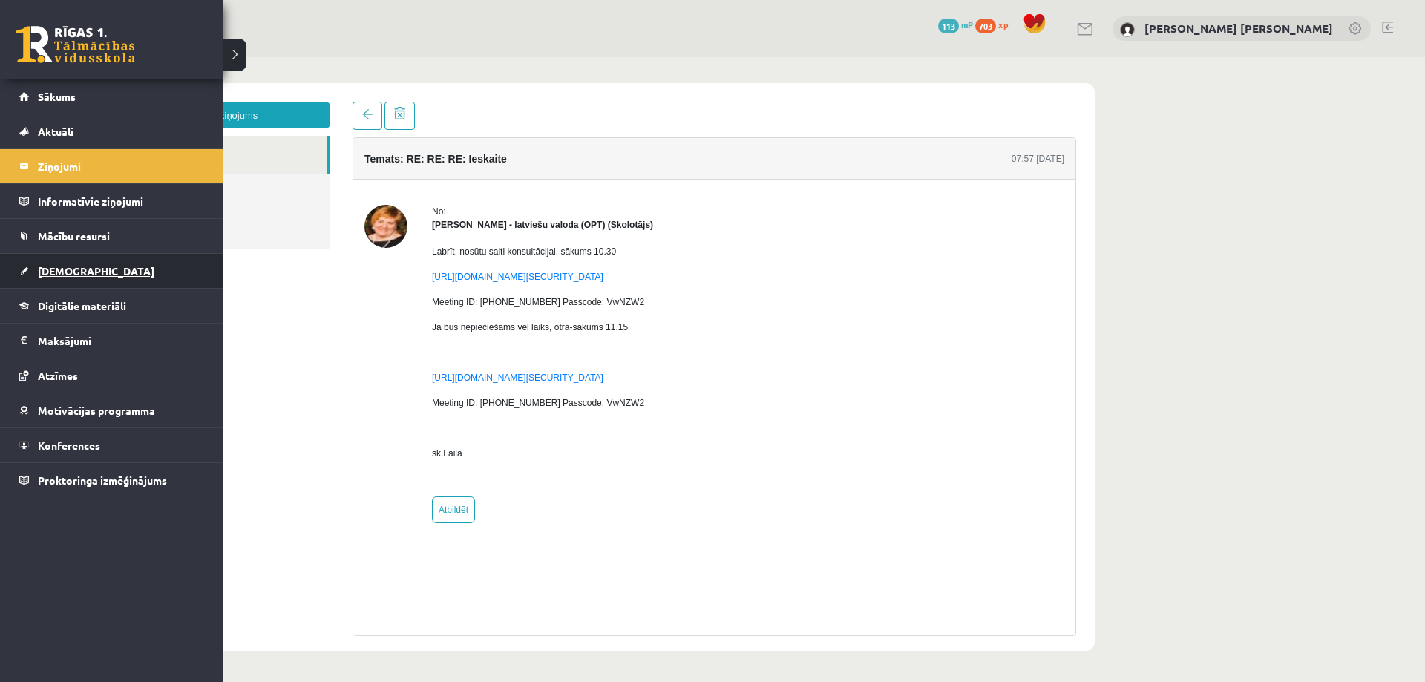
click at [76, 266] on span "[DEMOGRAPHIC_DATA]" at bounding box center [96, 270] width 116 height 13
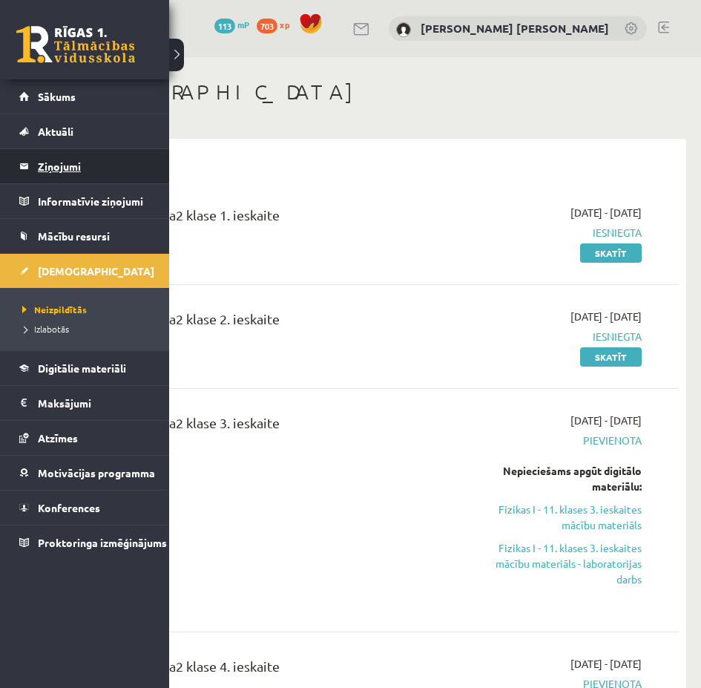
click at [50, 177] on legend "Ziņojumi 0" at bounding box center [94, 166] width 113 height 34
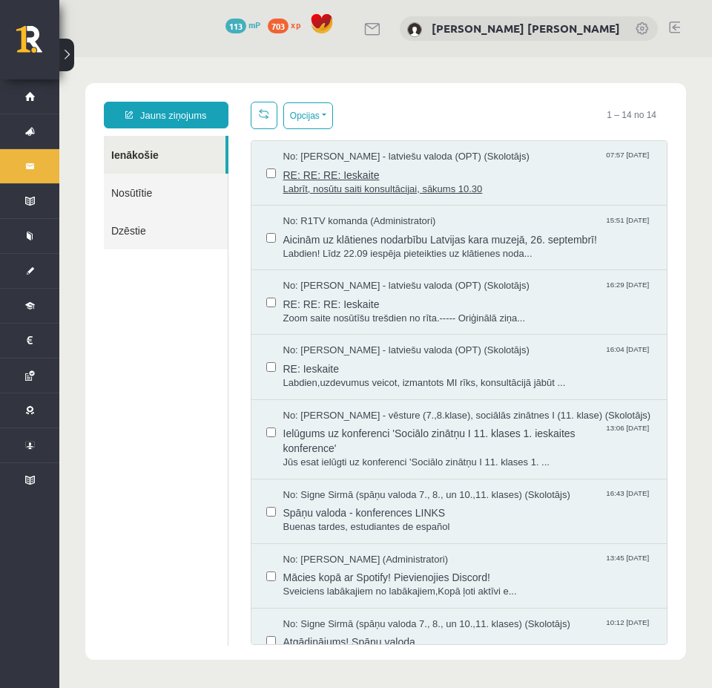
click at [390, 172] on span "RE: RE: RE: Ieskaite" at bounding box center [468, 173] width 370 height 19
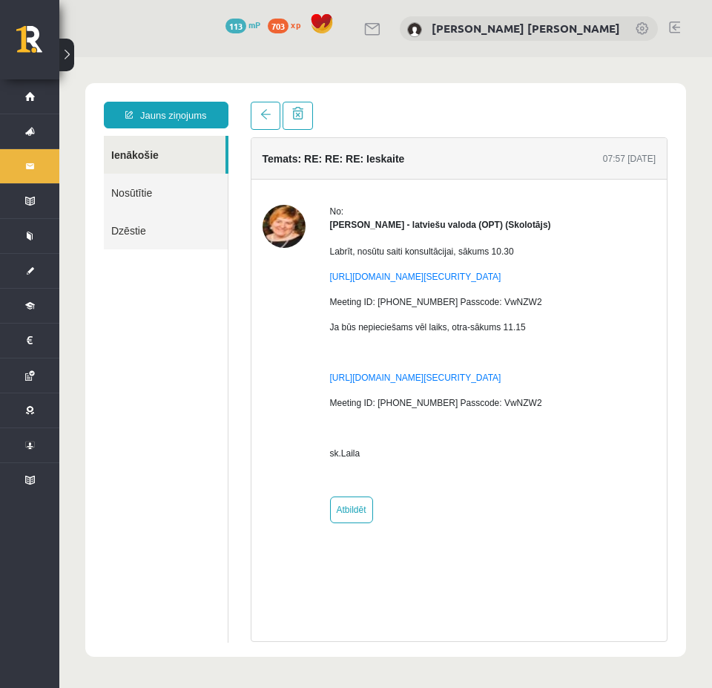
click at [65, 49] on button at bounding box center [66, 55] width 15 height 33
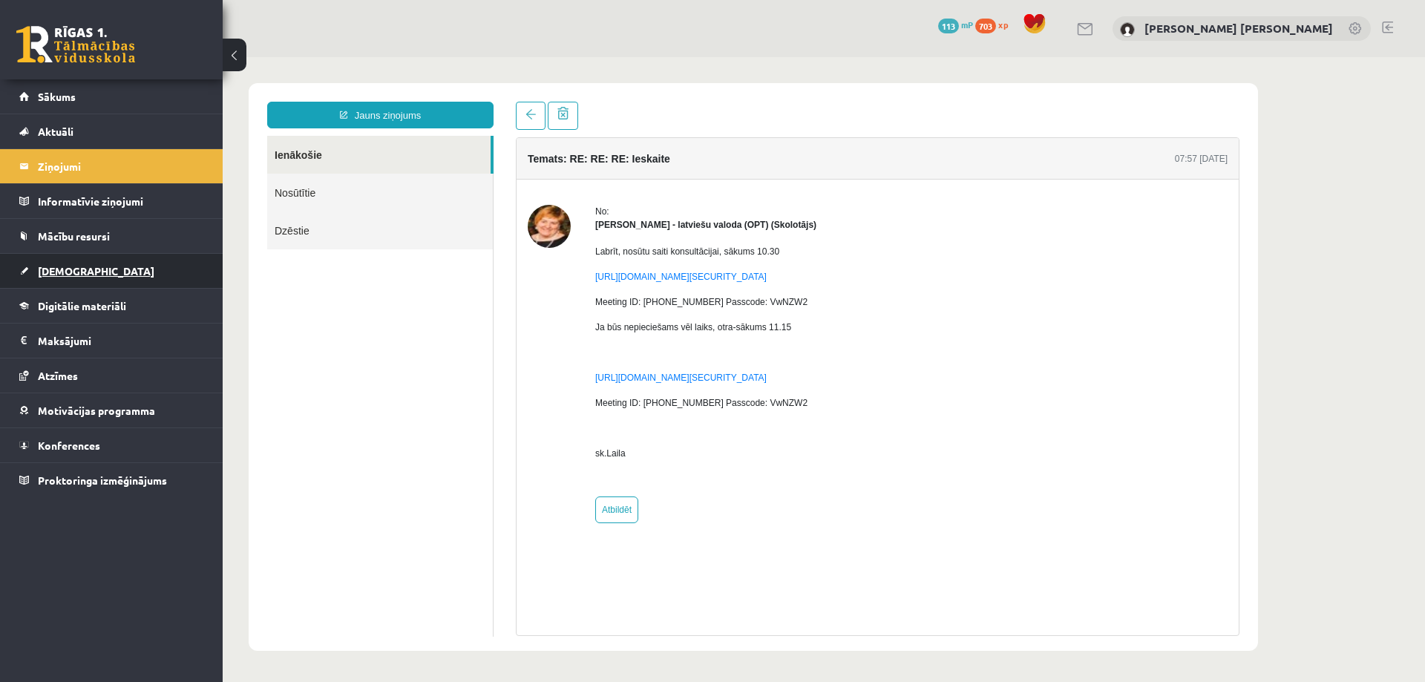
click at [83, 269] on link "[DEMOGRAPHIC_DATA]" at bounding box center [111, 271] width 185 height 34
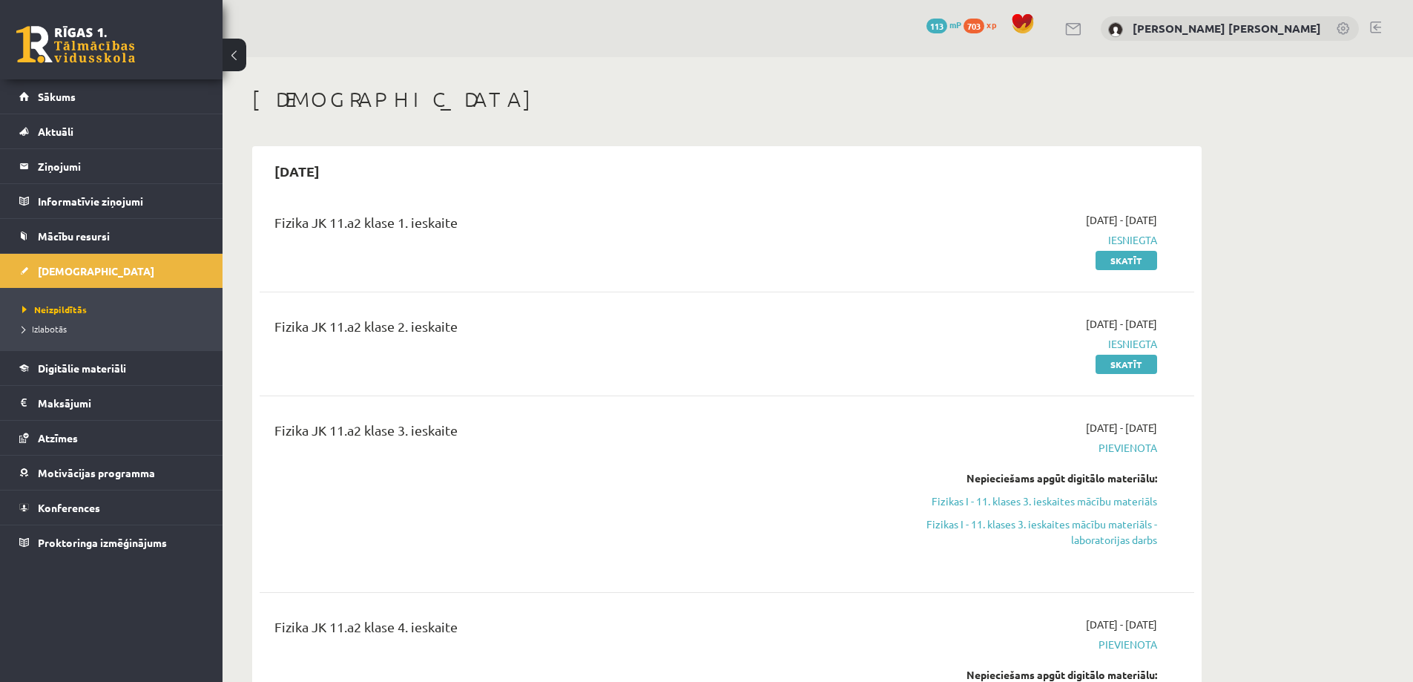
click at [62, 318] on li "Neizpildītās" at bounding box center [114, 309] width 185 height 19
click at [54, 327] on span "Izlabotās" at bounding box center [44, 329] width 45 height 12
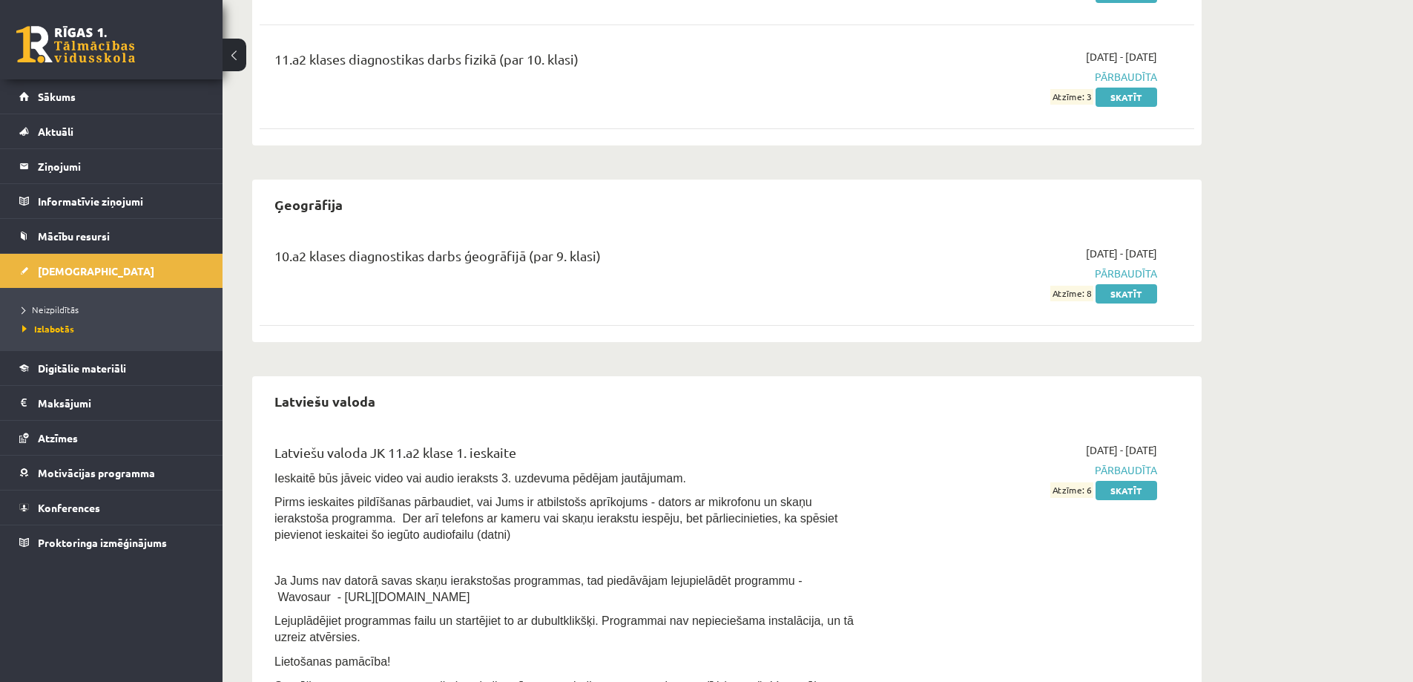
scroll to position [445, 0]
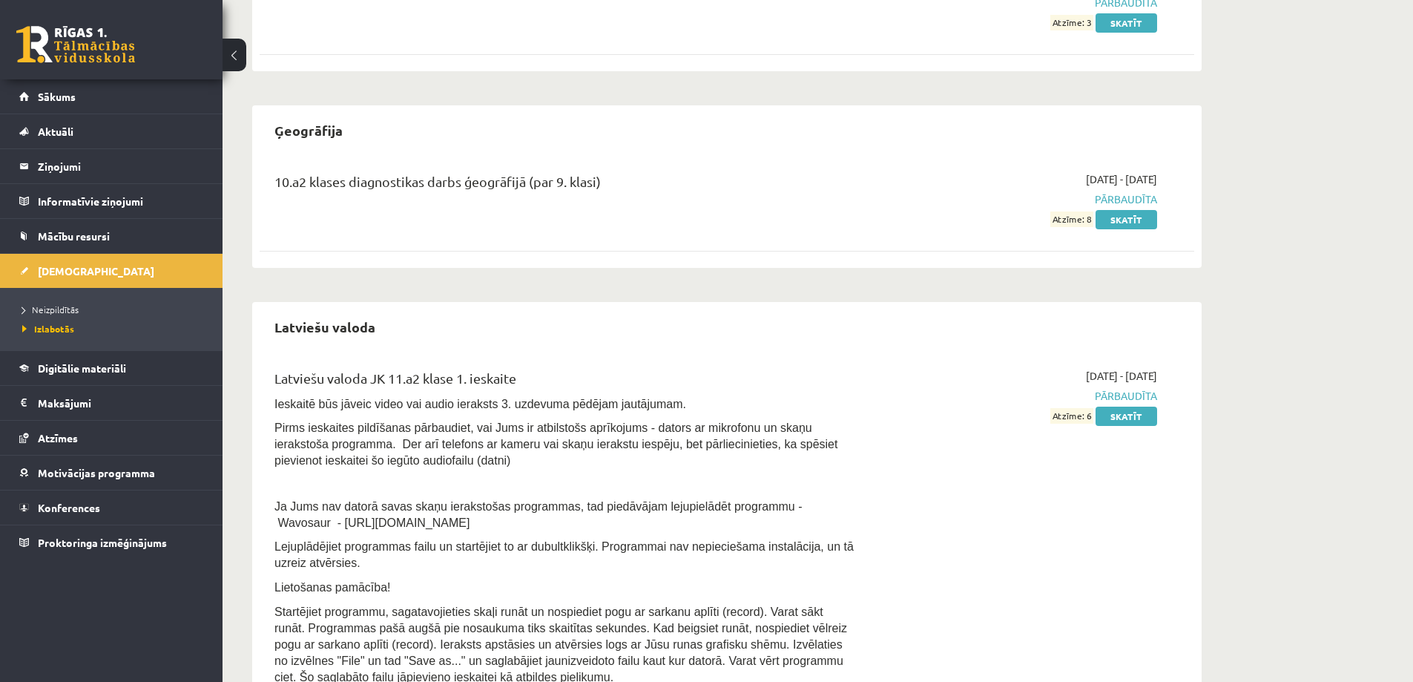
click at [22, 322] on link "Izlabotās" at bounding box center [114, 328] width 185 height 13
